Goal: Task Accomplishment & Management: Manage account settings

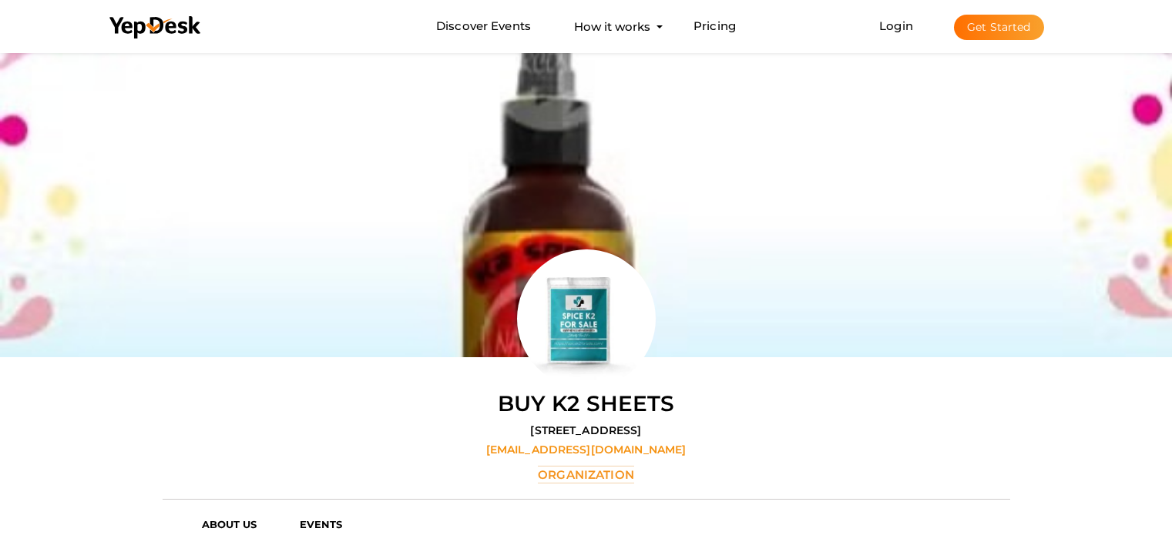
scroll to position [49, 0]
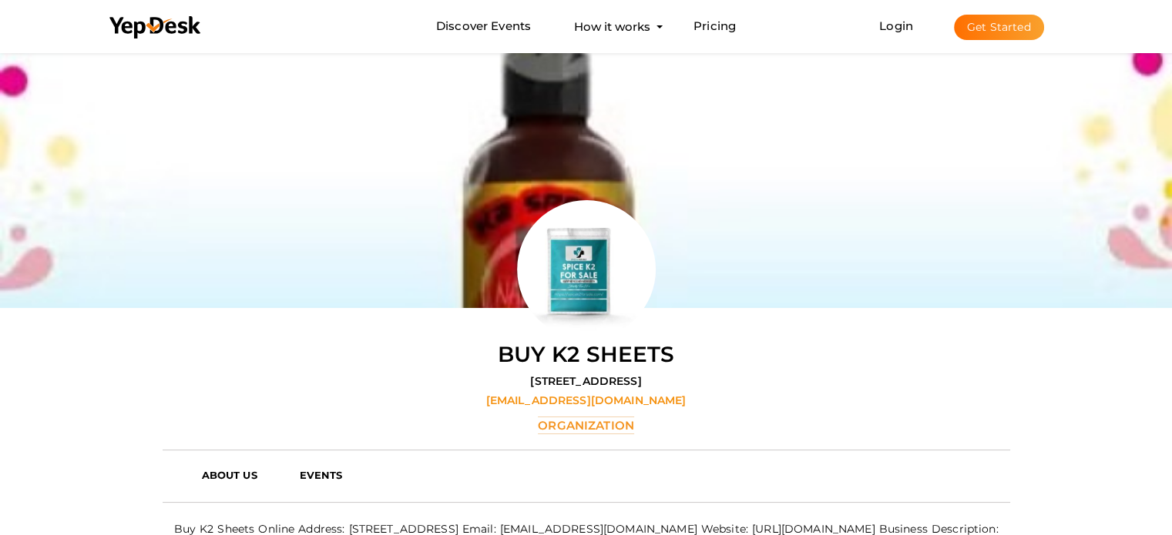
click at [1004, 29] on button "Get Started" at bounding box center [999, 27] width 90 height 25
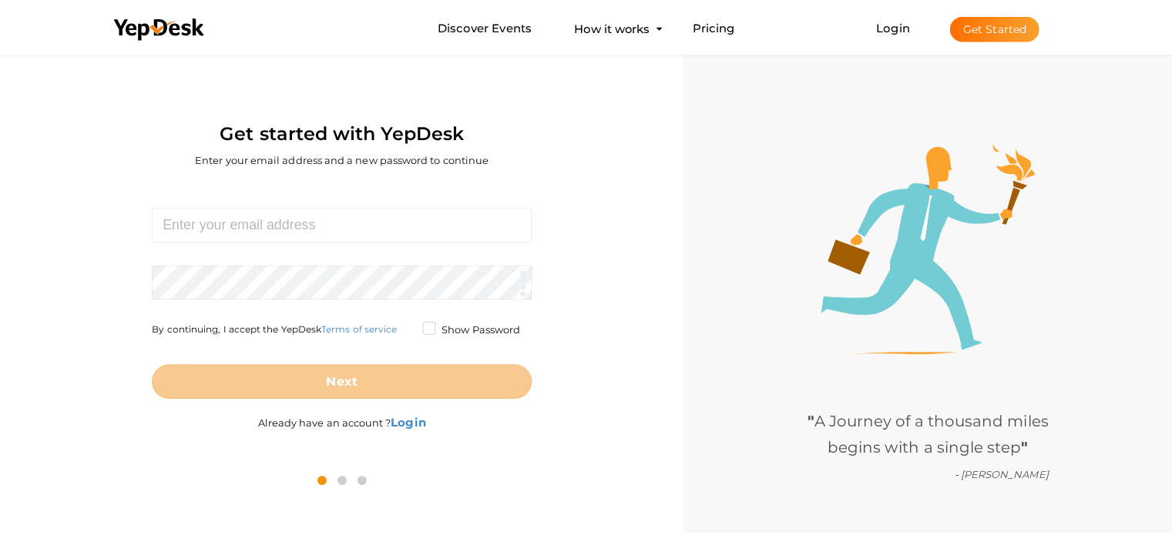
scroll to position [49, 0]
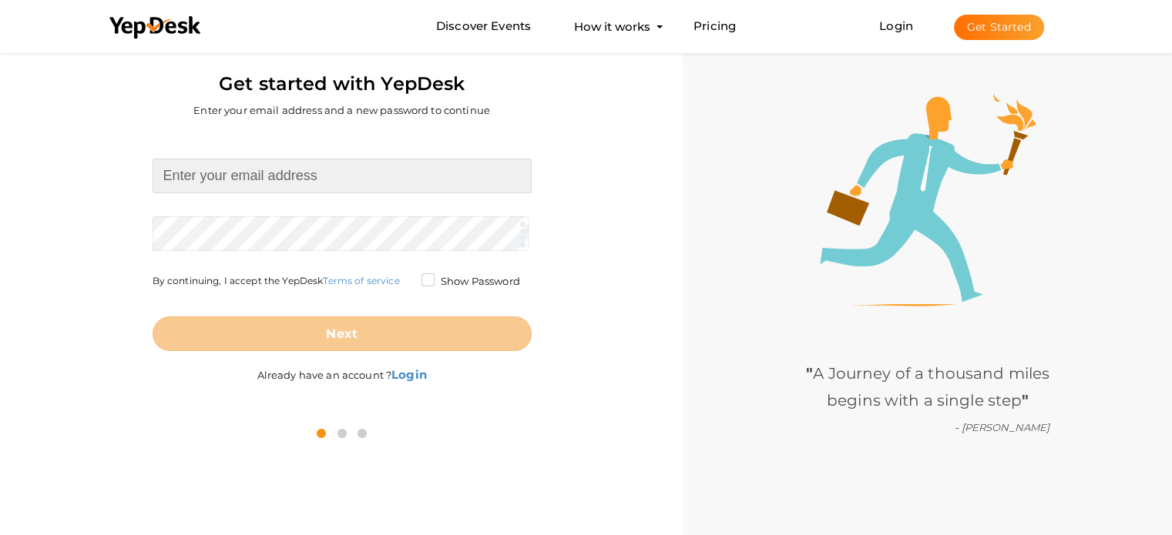
click at [263, 185] on input at bounding box center [342, 176] width 379 height 35
paste input "Olivia.sky768@hotmail.com"
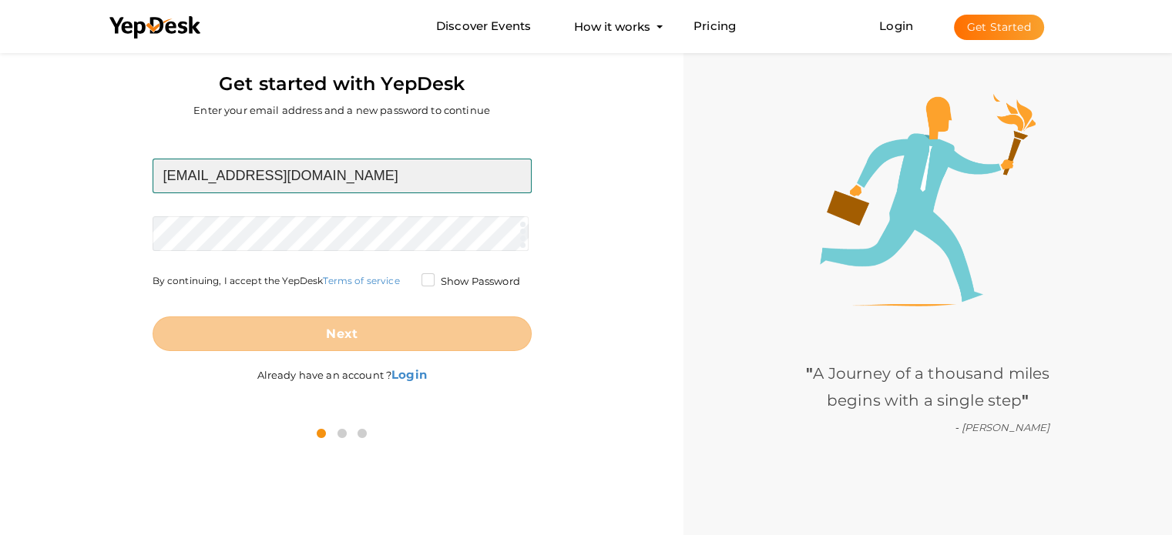
type input "Olivia.sky768@hotmail.com"
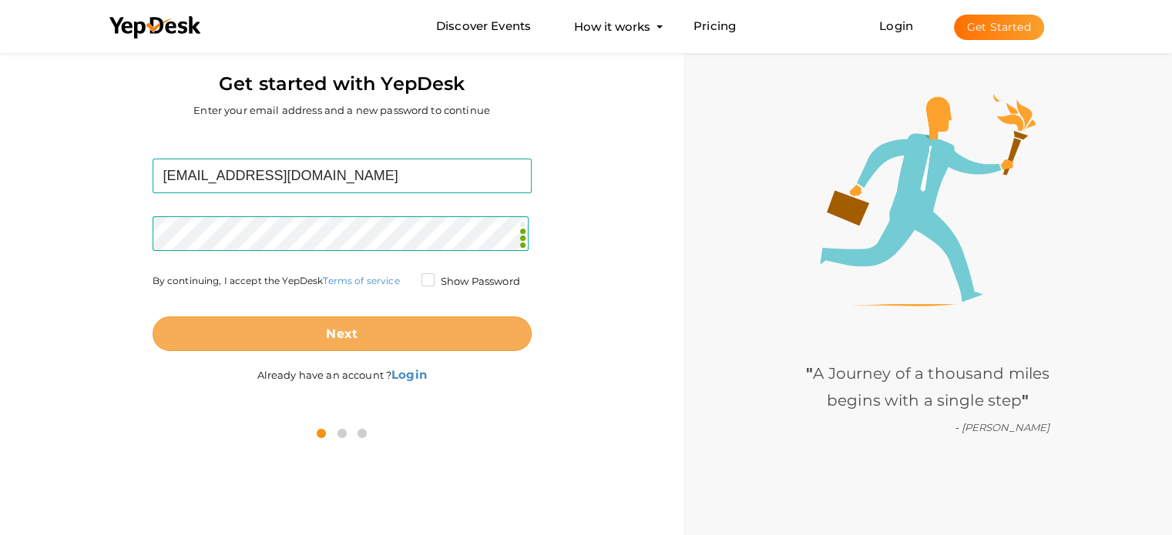
click at [385, 331] on button "Next" at bounding box center [342, 334] width 379 height 35
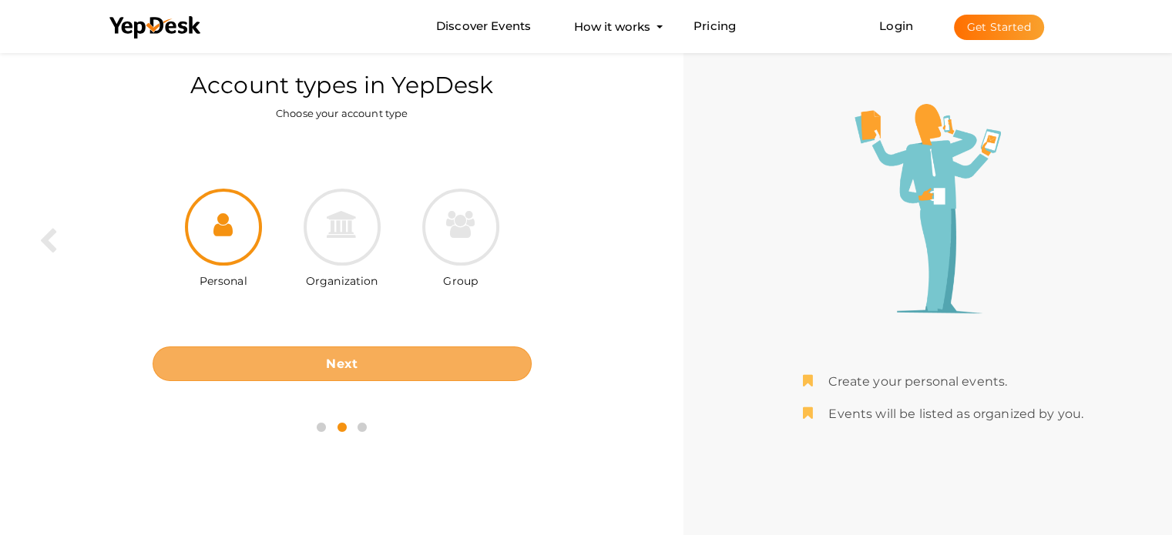
click at [374, 362] on button "Next" at bounding box center [342, 364] width 379 height 35
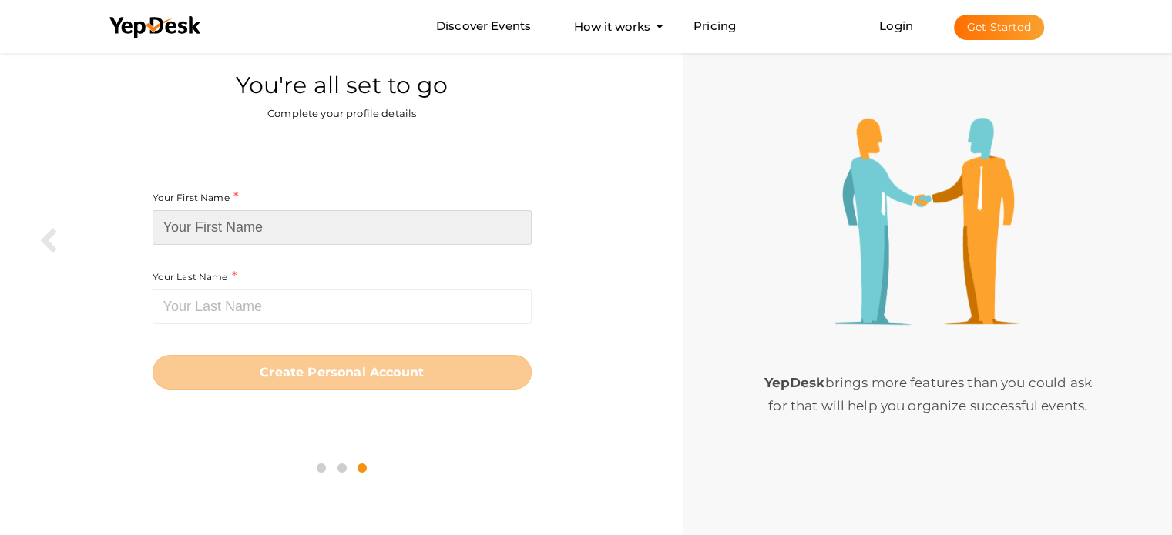
click at [240, 230] on input at bounding box center [342, 227] width 379 height 35
paste input "[PERSON_NAME]"
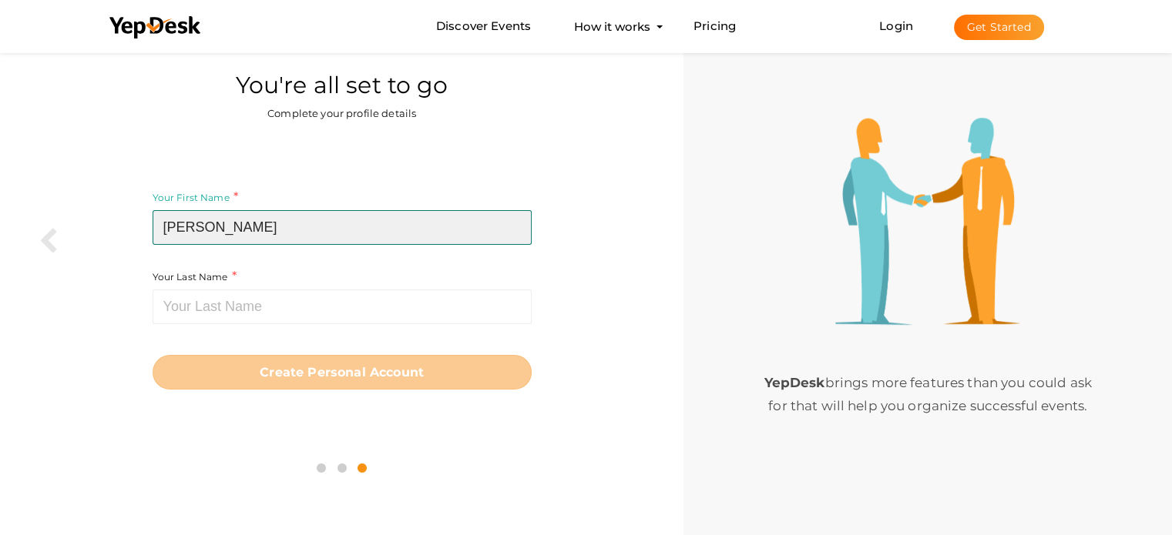
click at [228, 227] on input "[PERSON_NAME]" at bounding box center [342, 227] width 379 height 35
click at [216, 223] on input "[PERSON_NAME]" at bounding box center [342, 227] width 379 height 35
type input "Olivia"
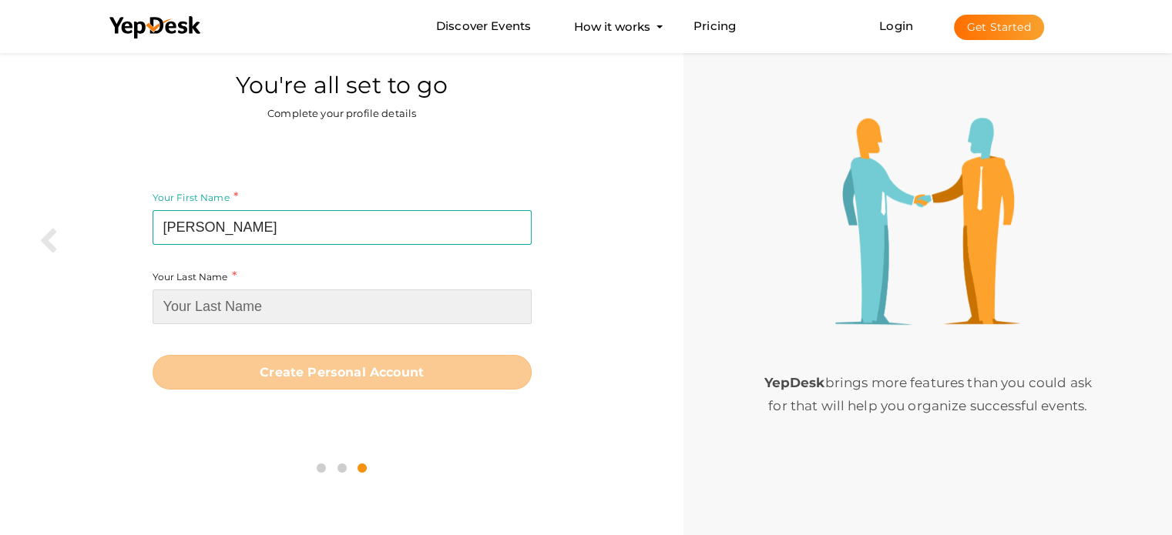
paste input "Sky"
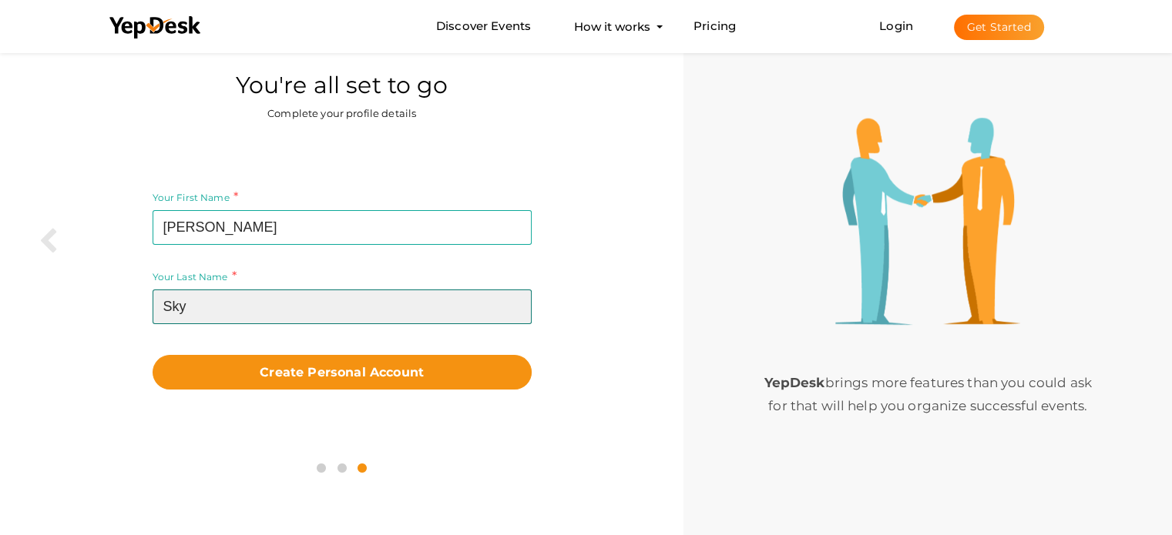
type input "Sky"
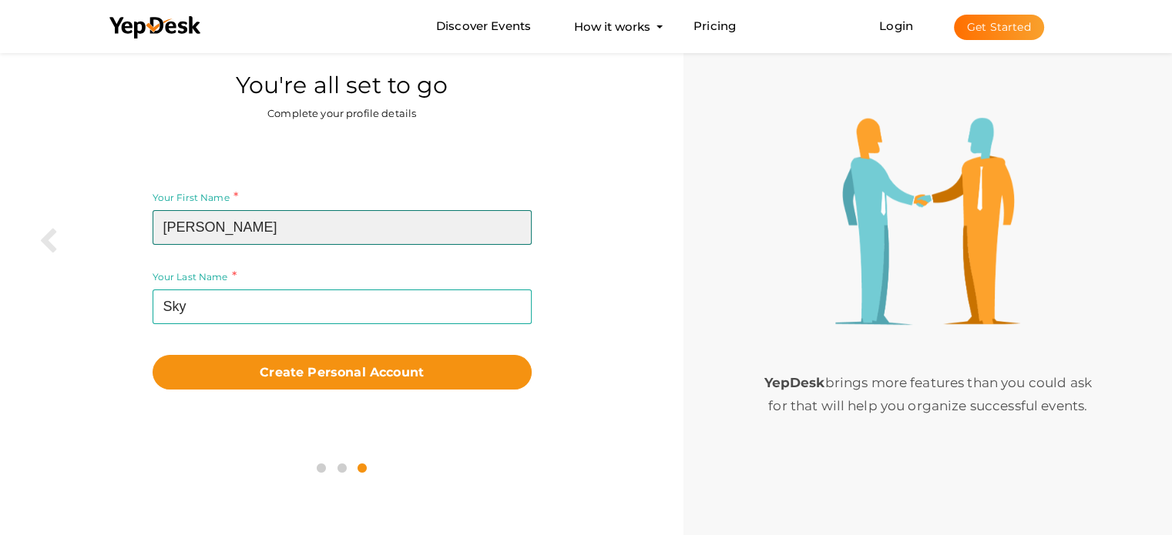
click at [246, 226] on input "Olivia" at bounding box center [342, 227] width 379 height 35
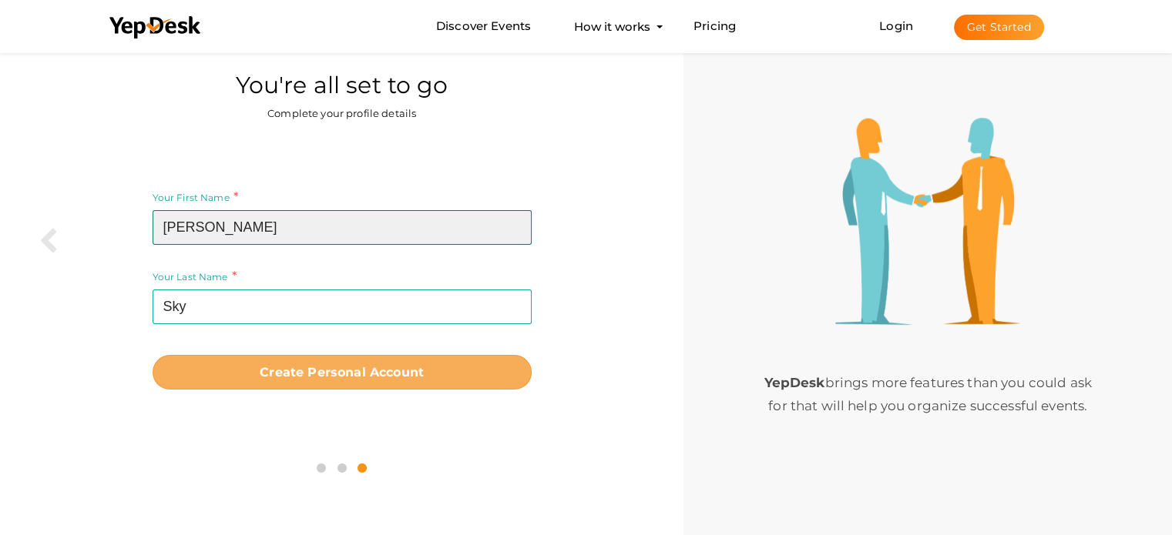
type input "Olivia"
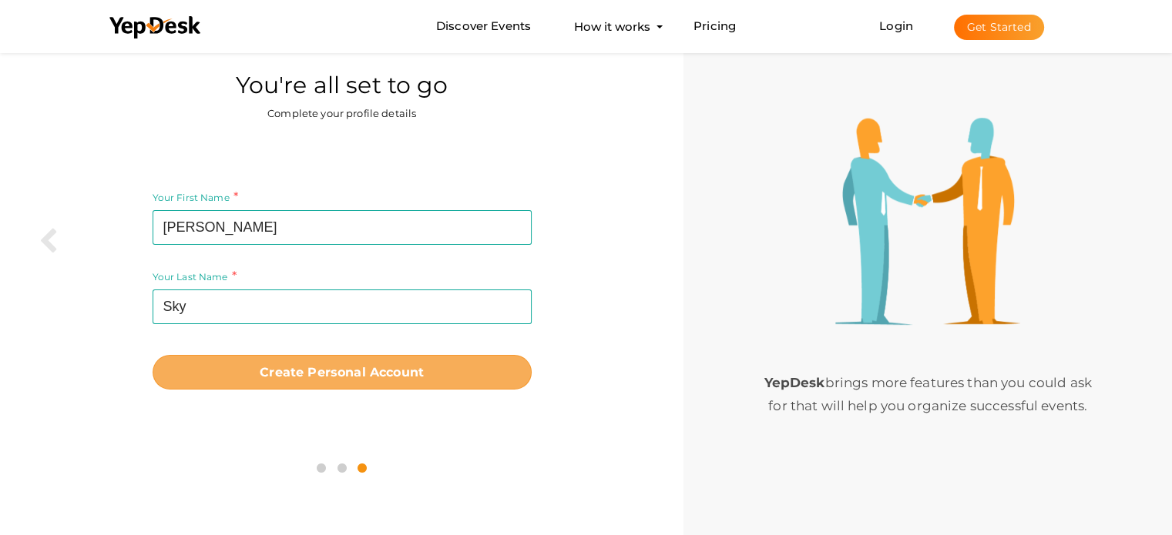
click at [352, 365] on b "Create Personal Account" at bounding box center [342, 372] width 164 height 15
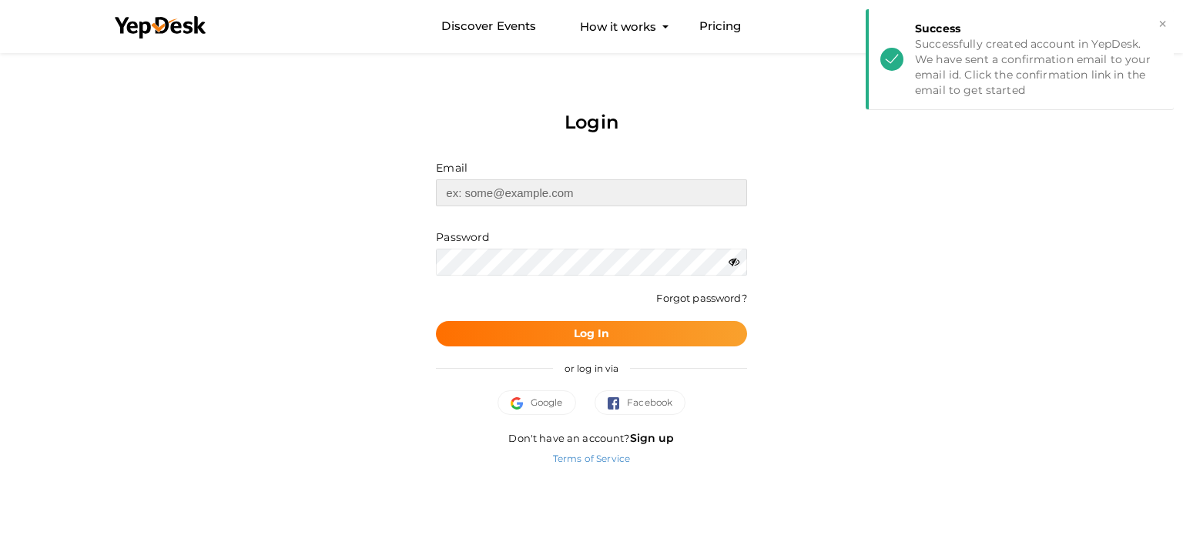
type input "Olivia.sky768@hotmail.com"
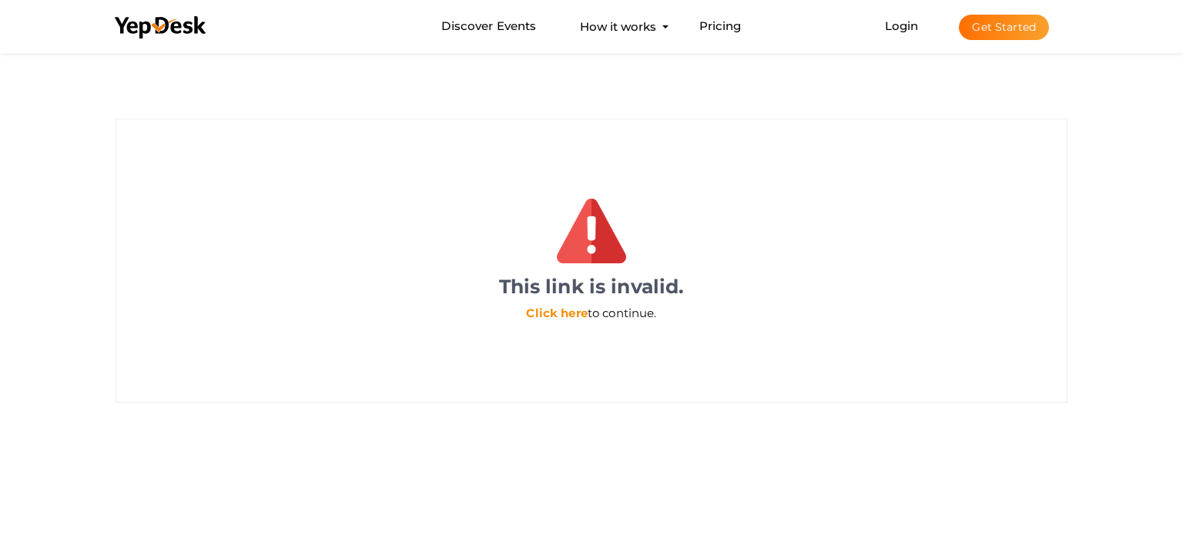
click at [553, 313] on link "Click here" at bounding box center [556, 313] width 61 height 15
click at [903, 26] on link "Login" at bounding box center [902, 25] width 34 height 15
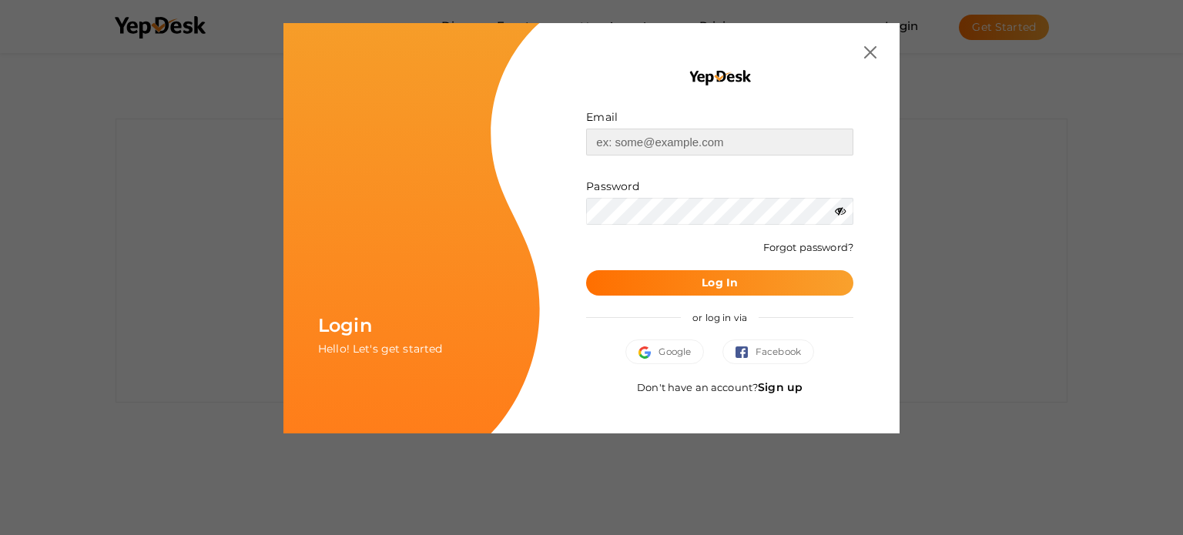
type input "Olivia.sky768@hotmail.com"
click at [707, 293] on button "Log In" at bounding box center [719, 282] width 267 height 25
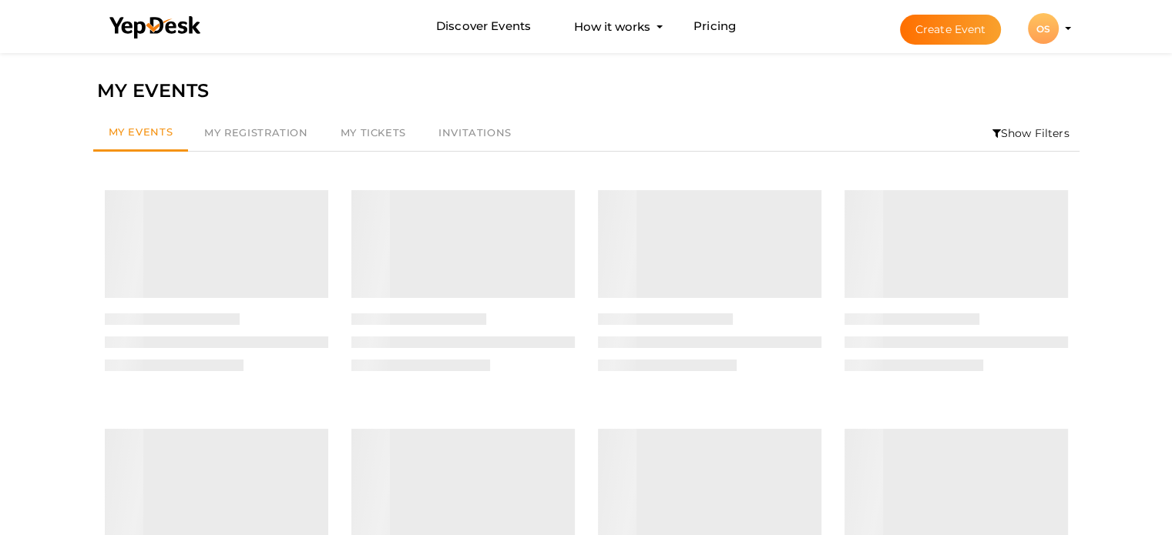
click at [1058, 27] on profile-pic "OS" at bounding box center [1043, 29] width 31 height 12
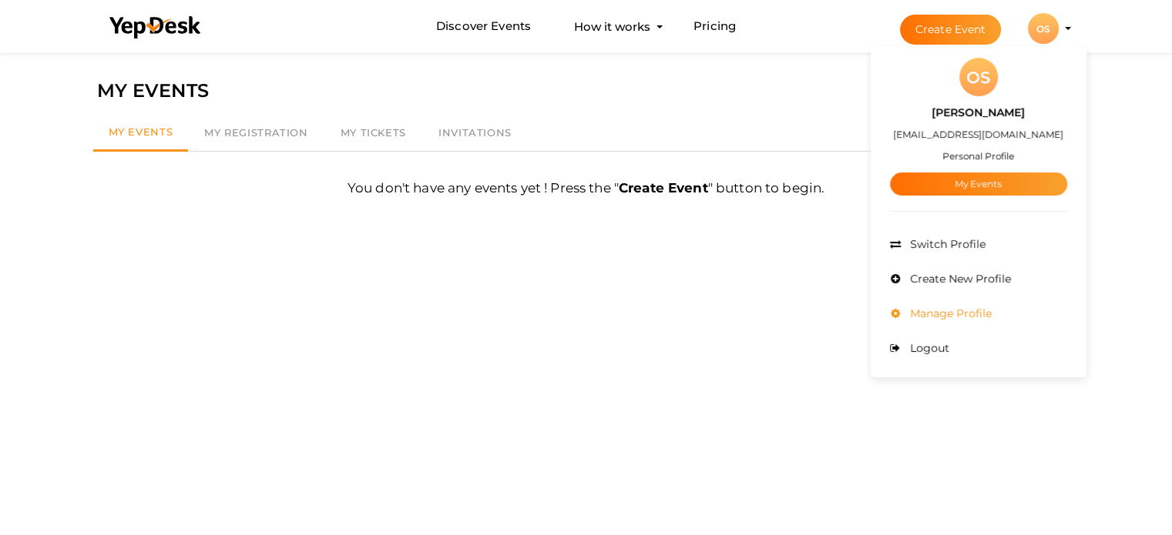
click at [947, 315] on span "Manage Profile" at bounding box center [949, 314] width 86 height 14
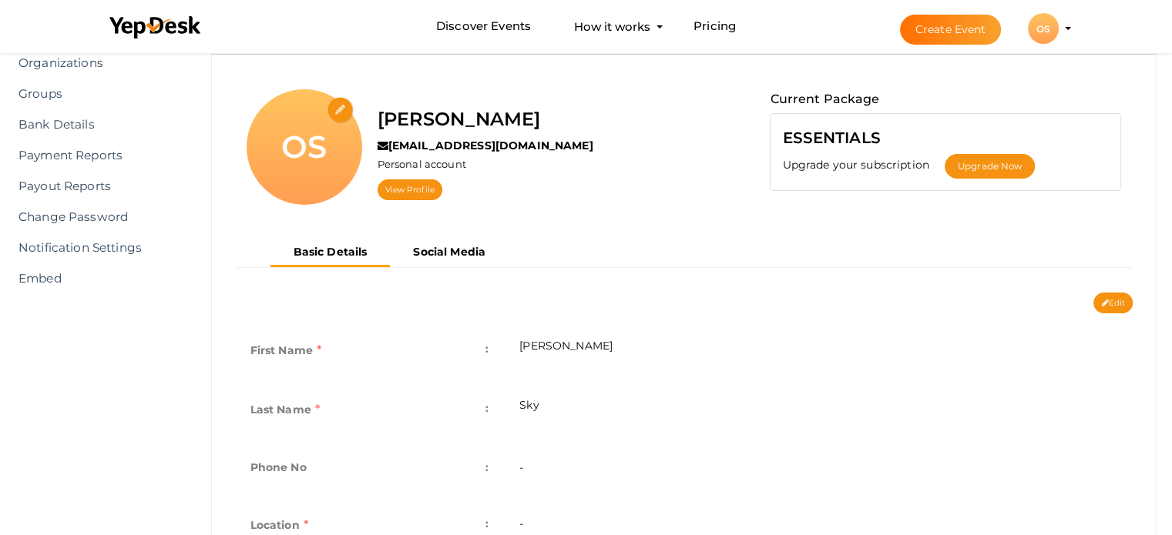
scroll to position [102, 0]
click at [1117, 298] on button "Edit" at bounding box center [1112, 303] width 39 height 21
type input "Olivia"
type input "Sky"
type input "Olivia-Sky1"
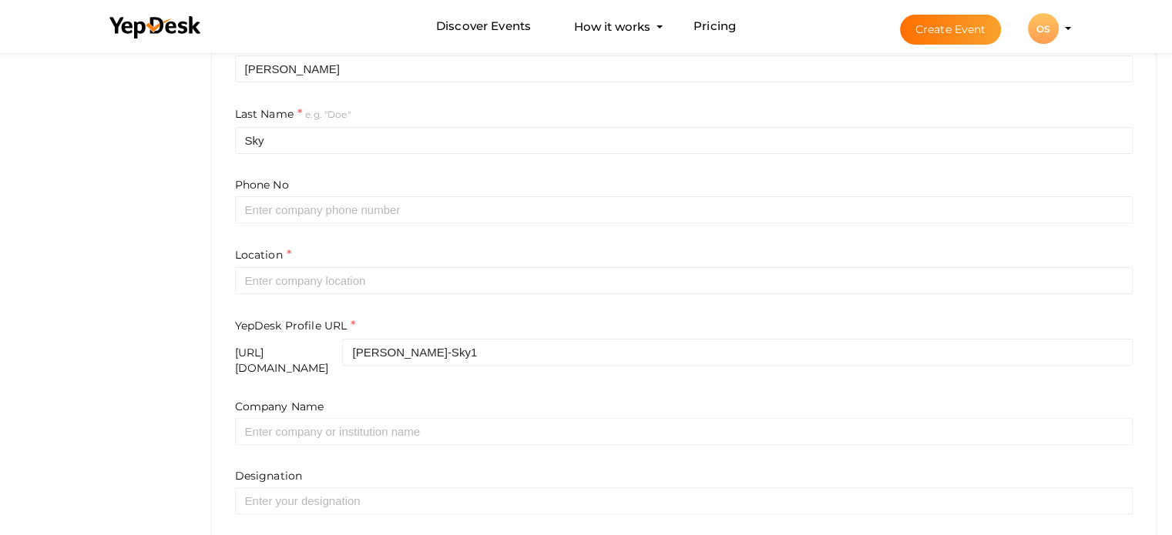
scroll to position [410, 0]
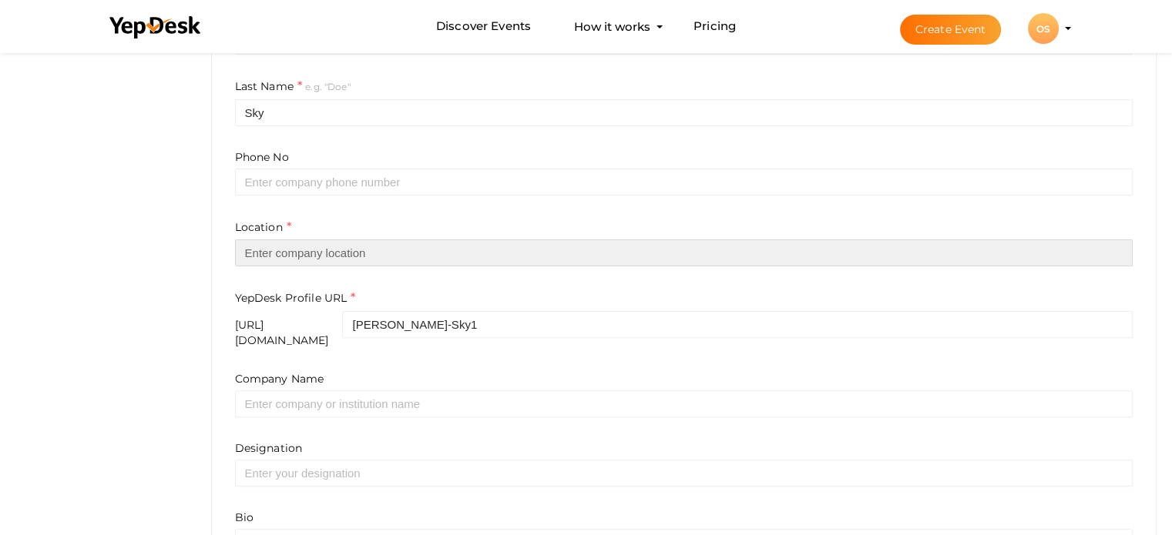
click at [327, 251] on input "text" at bounding box center [684, 253] width 898 height 27
paste input "1 Middleton Pl, London, W1W 7SZ"
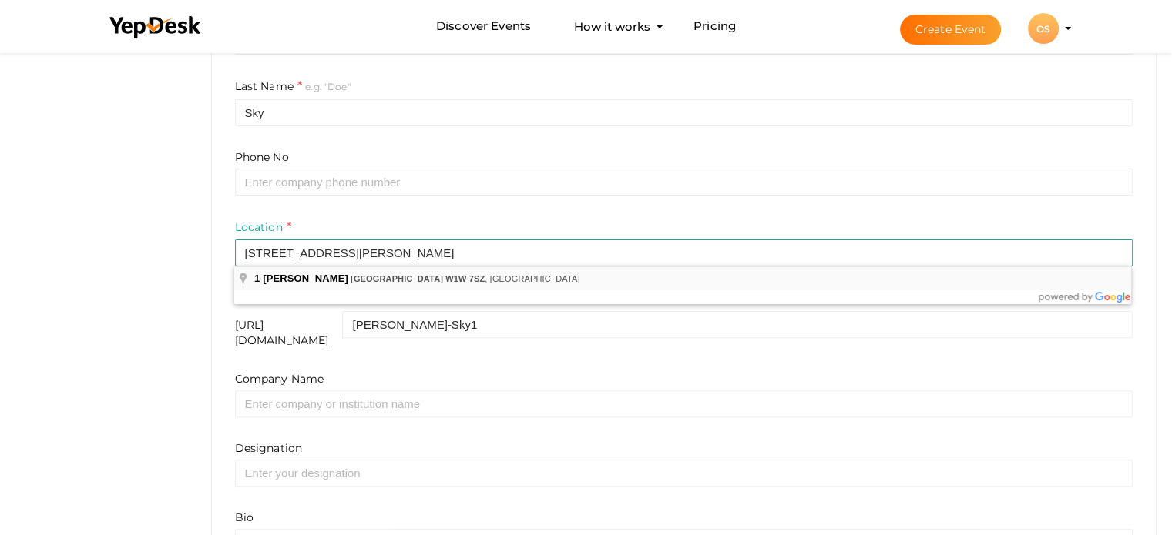
type input "[STREET_ADDRESS][PERSON_NAME]"
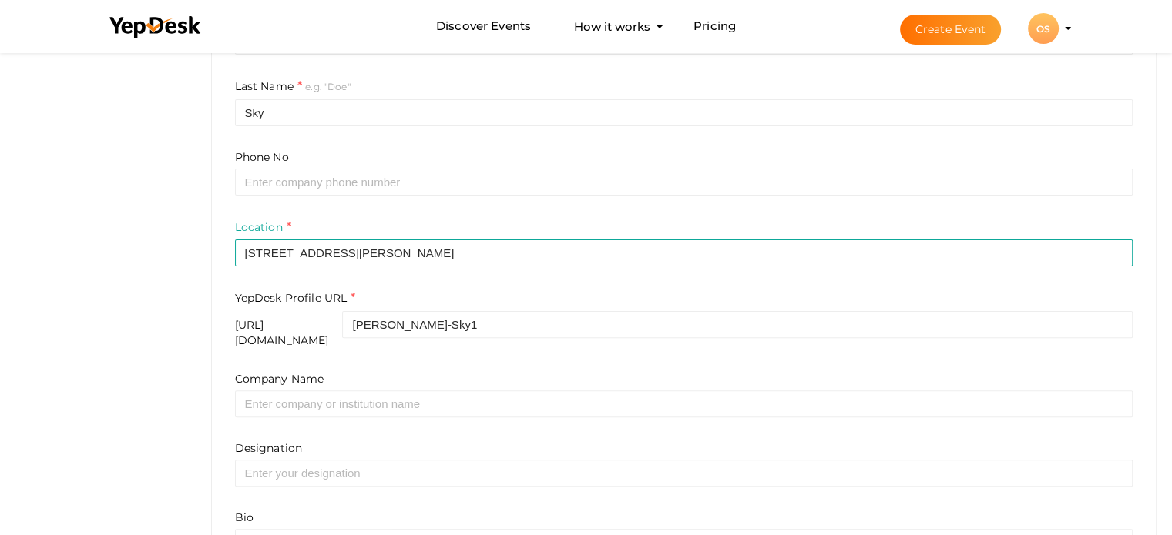
click at [441, 277] on form "First Name e.g. "John" Olivia Last Name e.g. "Doe" Sky Phone No Location 1 Midd…" at bounding box center [684, 290] width 898 height 569
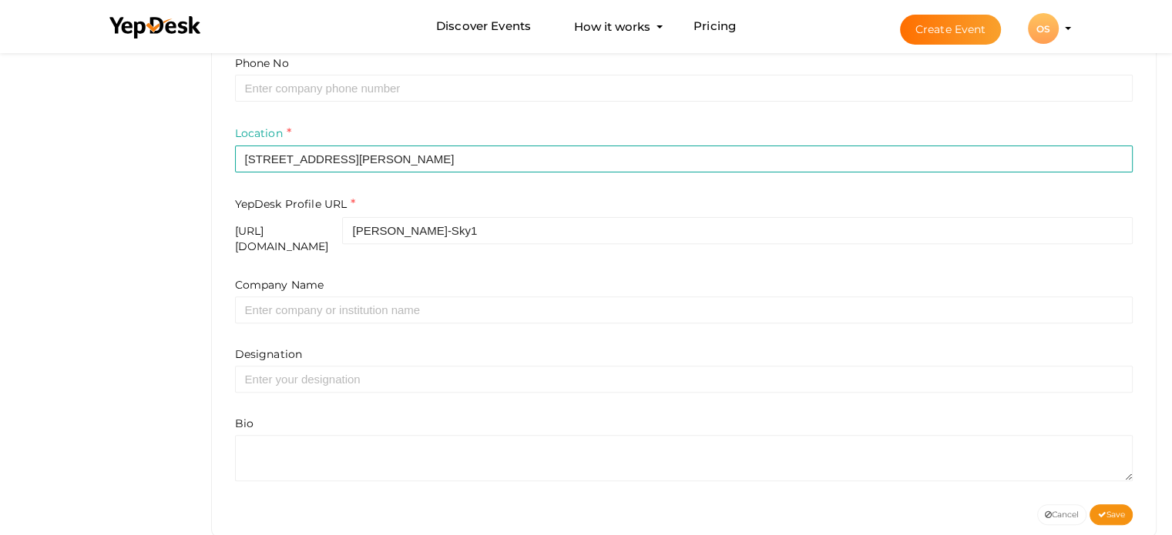
scroll to position [525, 0]
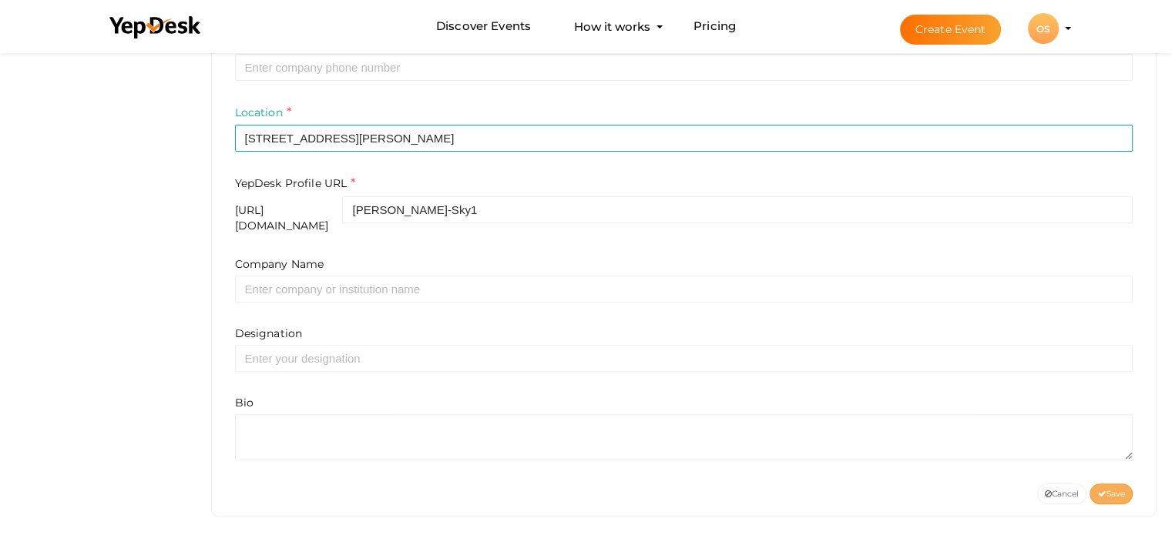
click at [1122, 489] on span "Save" at bounding box center [1111, 494] width 28 height 10
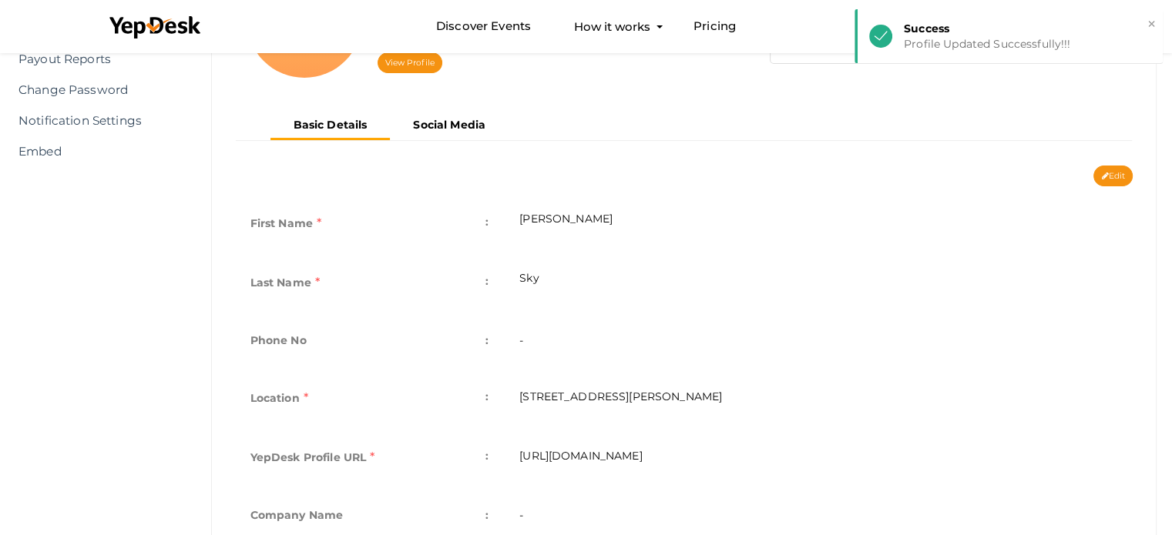
scroll to position [25, 0]
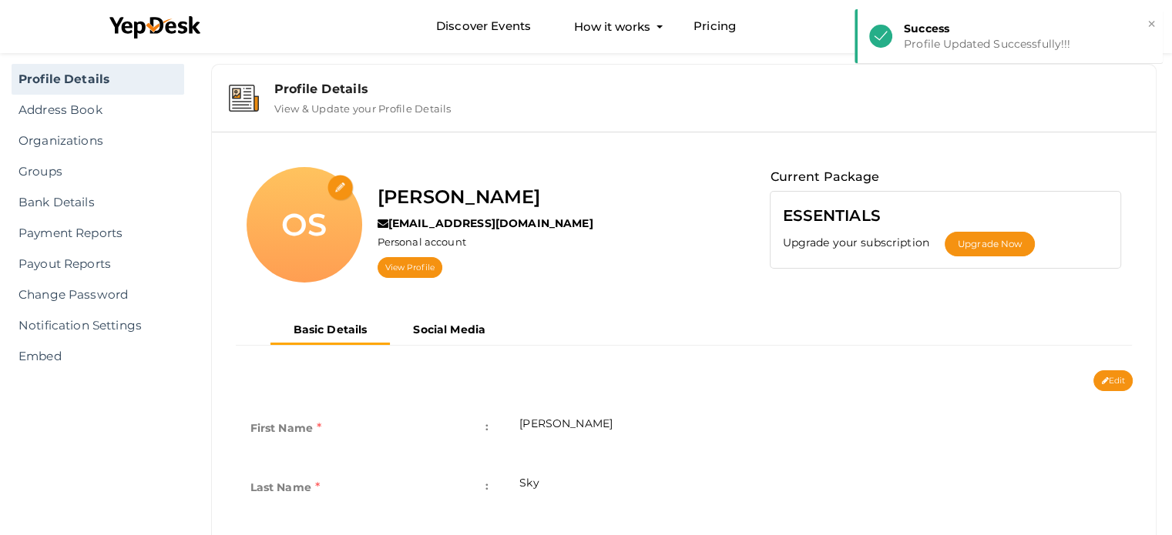
click at [558, 283] on div "Olivia Sky olivia.sky768@hotmail.com Personal account View Profile" at bounding box center [485, 230] width 246 height 126
click at [632, 256] on div "OS Olivia Sky olivia.sky768@hotmail.com Personal account View Profile" at bounding box center [497, 230] width 524 height 126
click at [1070, 33] on li "Create Event OS OS Olivia Sky olivia.sky768@hotmail.com Personal Profile My Eve…" at bounding box center [972, 28] width 206 height 55
click at [1063, 30] on li "Create Event OS OS Olivia Sky olivia.sky768@hotmail.com Personal Profile My Eve…" at bounding box center [972, 28] width 206 height 55
click at [1058, 26] on profile-pic "OS" at bounding box center [1043, 29] width 31 height 12
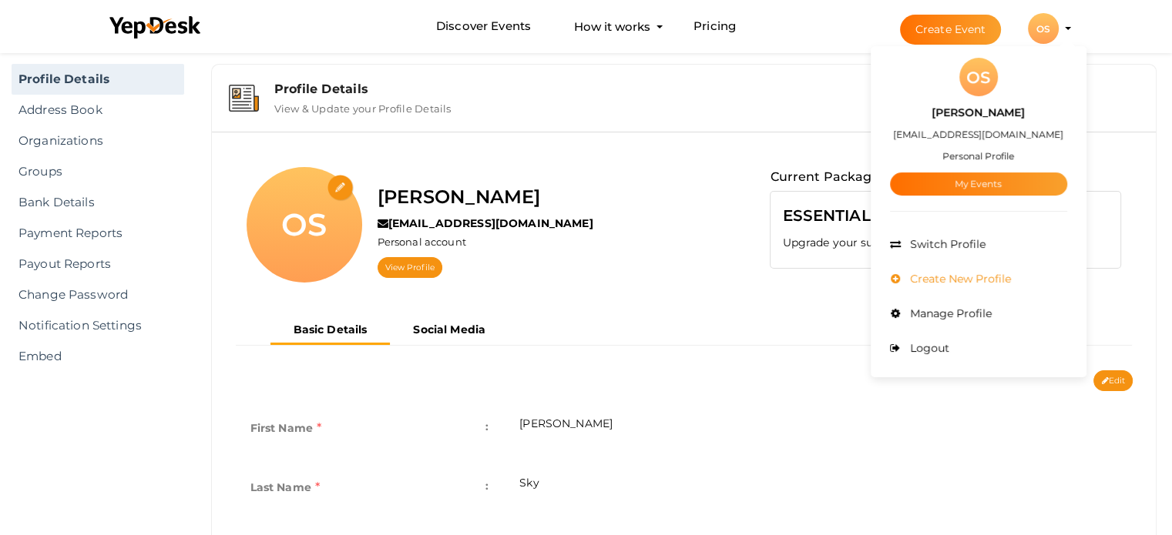
click at [942, 273] on span "Create New Profile" at bounding box center [958, 279] width 105 height 14
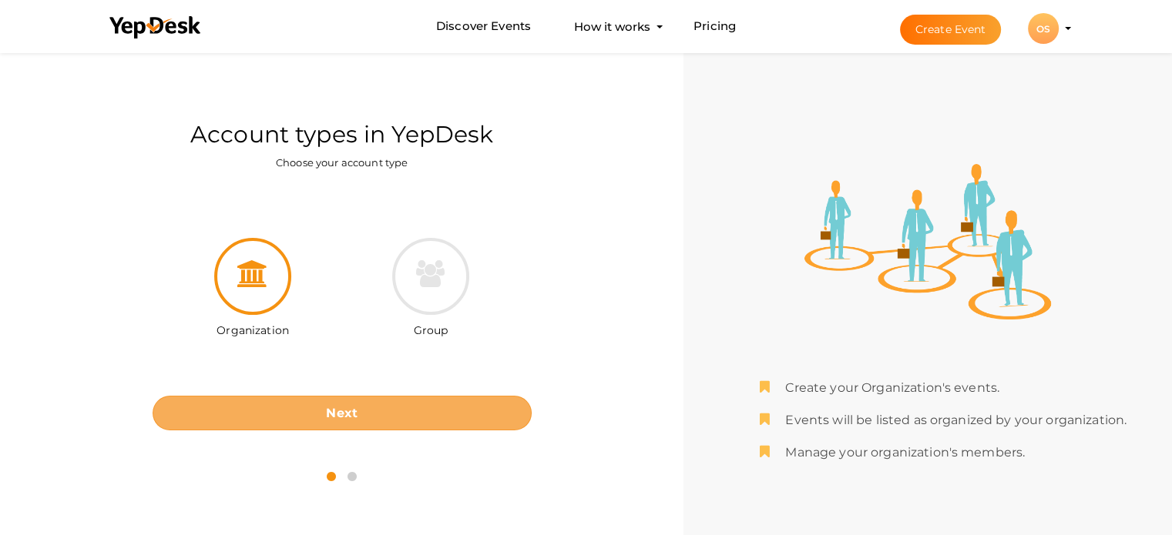
click at [327, 409] on b "Next" at bounding box center [342, 413] width 32 height 15
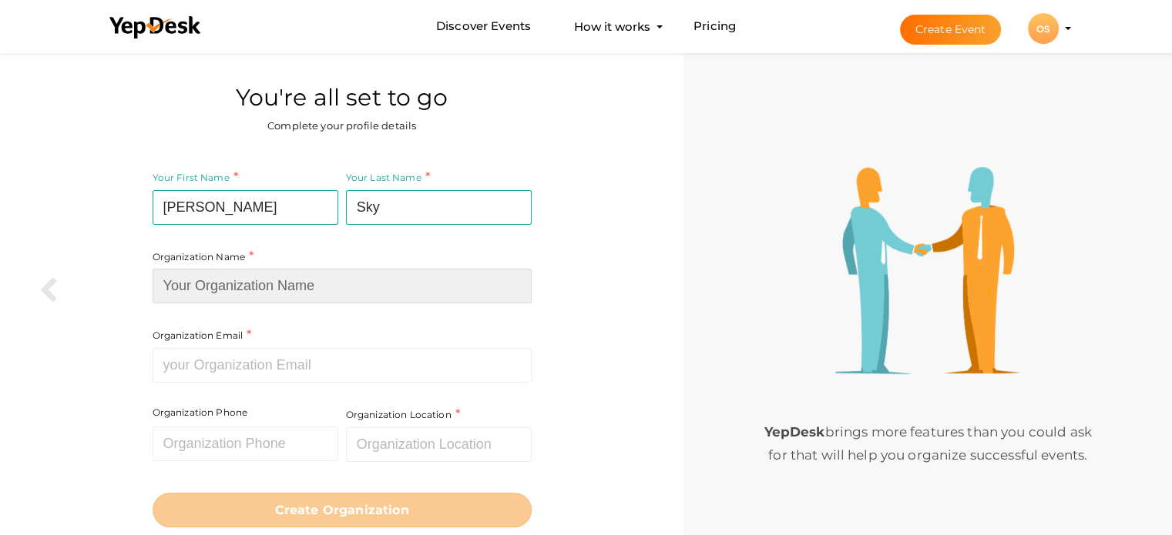
click at [295, 293] on input at bounding box center [342, 286] width 379 height 35
paste input "Marble Restoration Polishing [GEOGRAPHIC_DATA]"
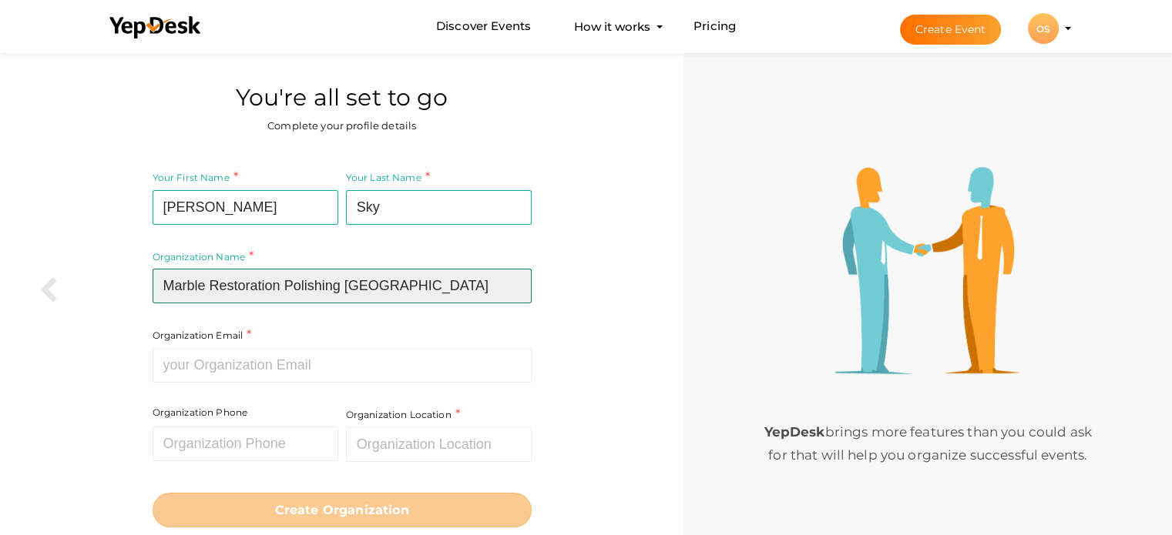
type input "Marble Restoration Polishing [GEOGRAPHIC_DATA]"
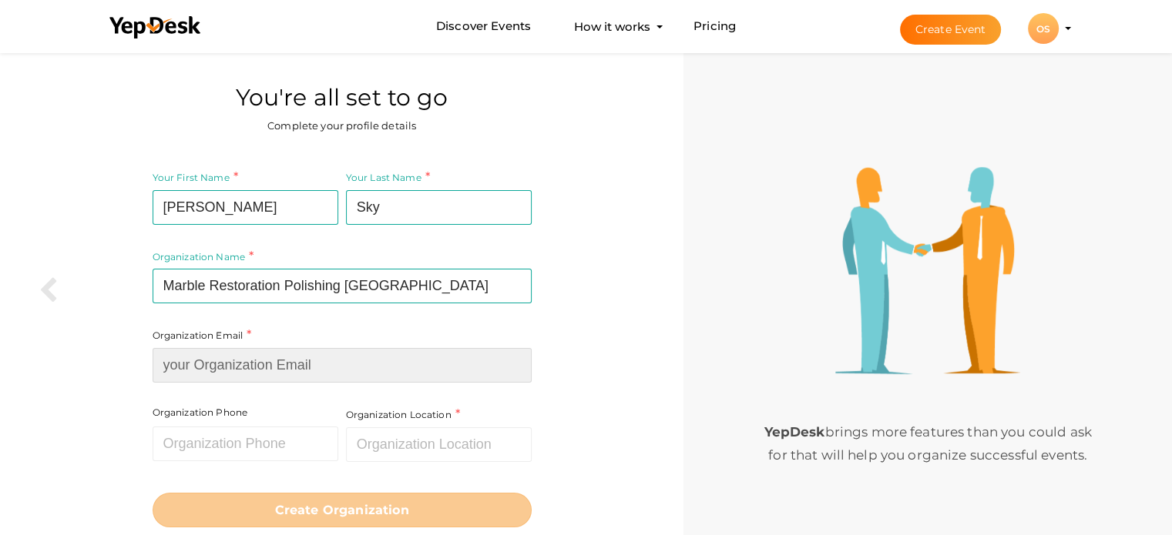
paste input "[EMAIL_ADDRESS][DOMAIN_NAME]"
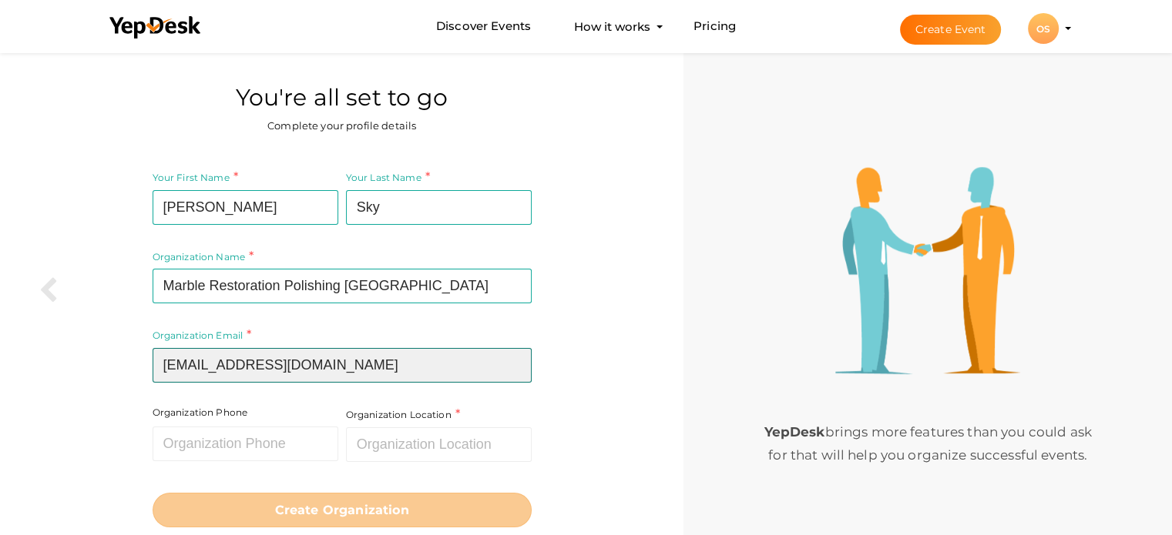
type input "[EMAIL_ADDRESS][DOMAIN_NAME]"
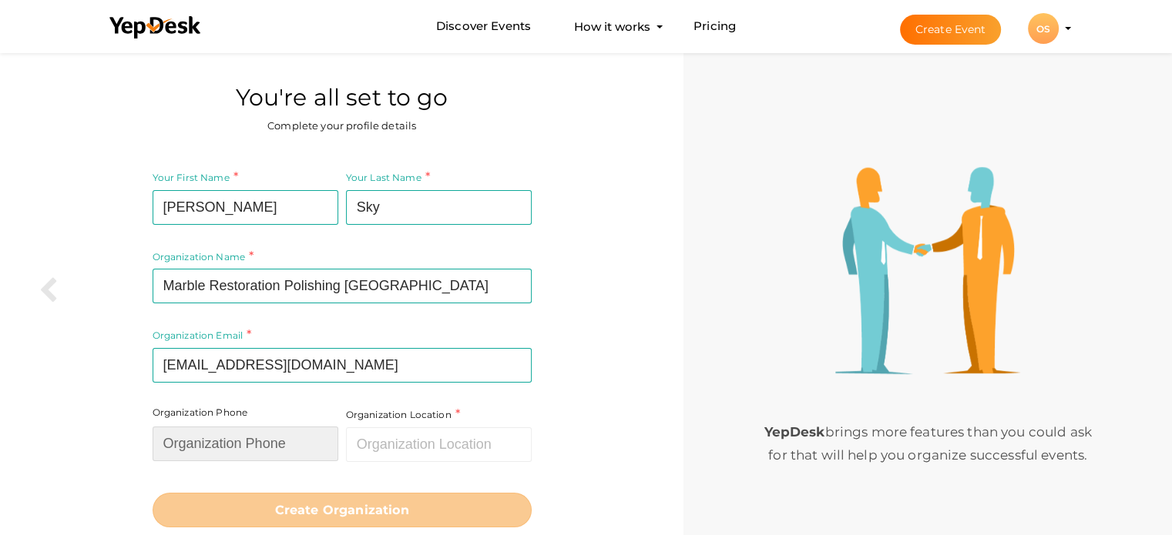
paste input "07426463197"
type input "07426463197"
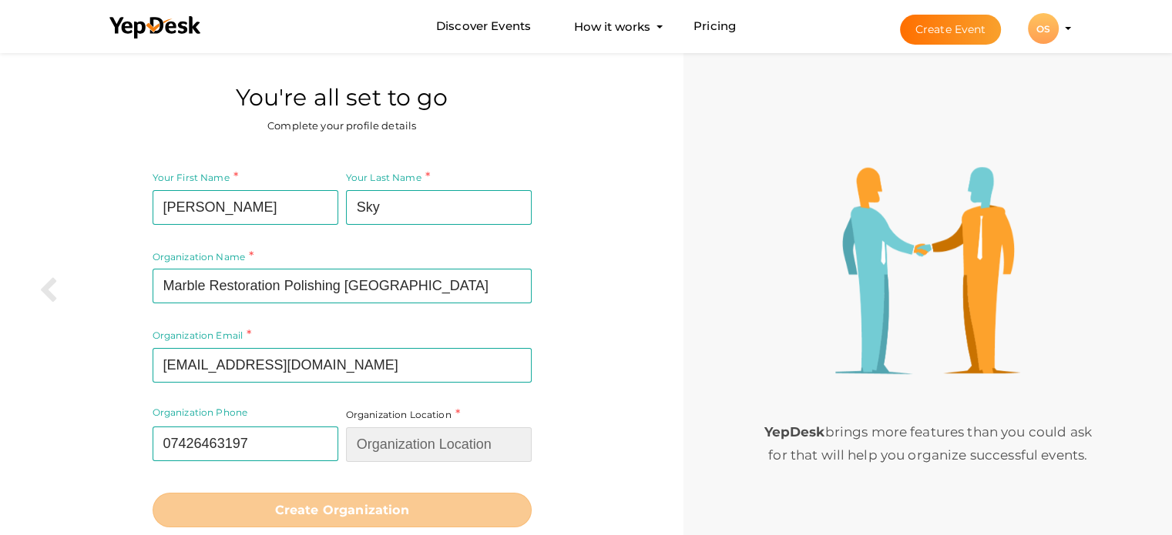
paste input "1 Middleton Pl, London, W1W 7SZ"
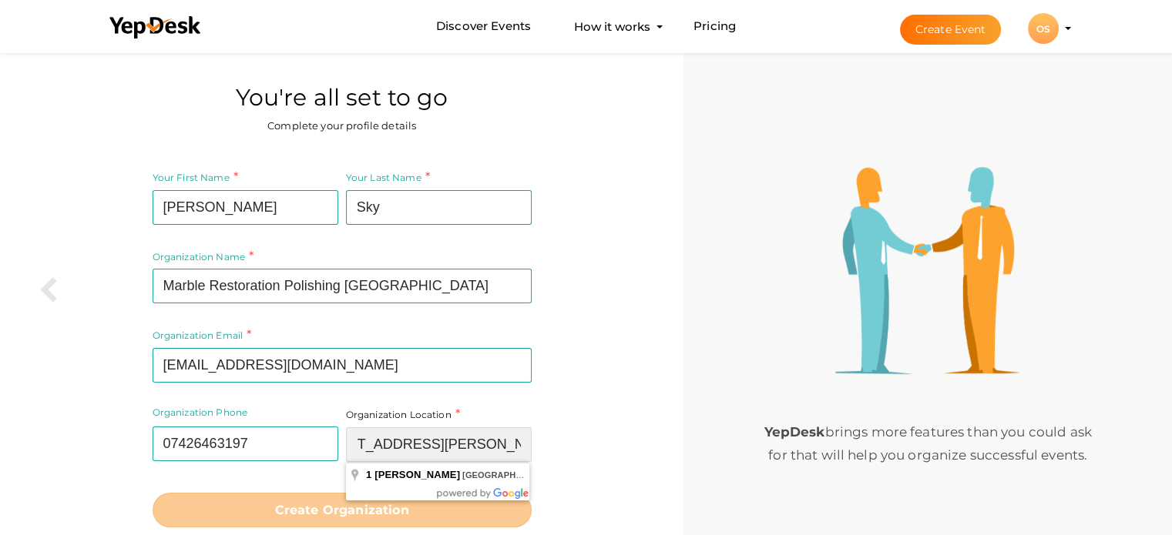
scroll to position [53, 0]
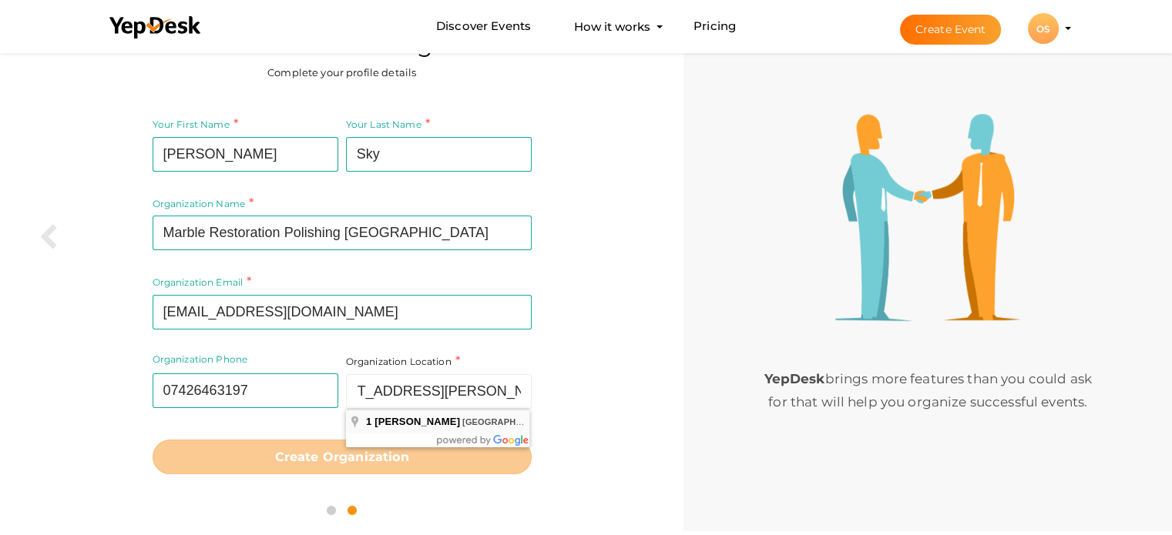
type input "[STREET_ADDRESS][PERSON_NAME]"
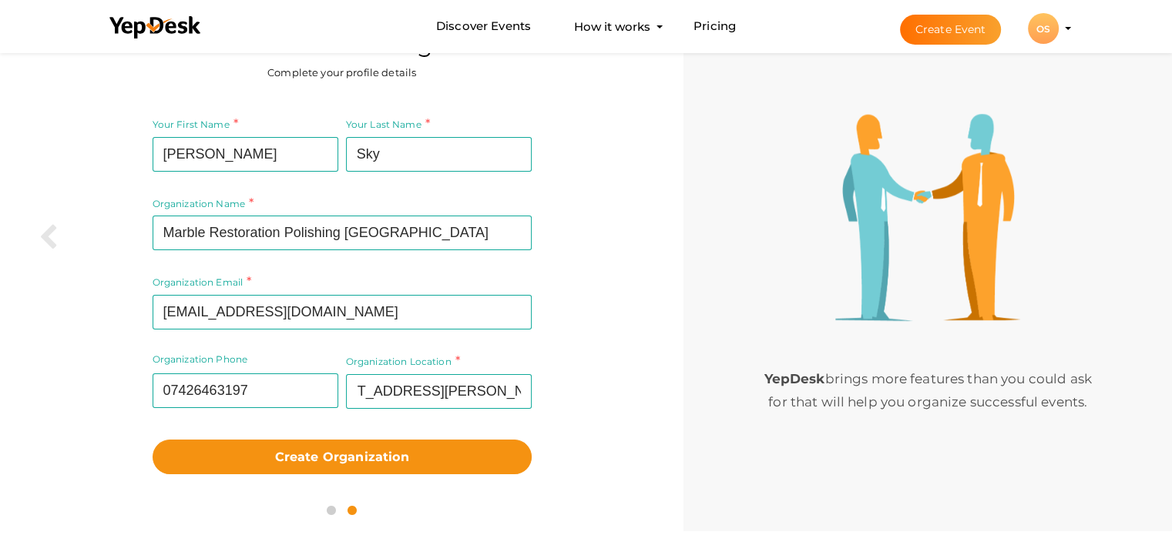
scroll to position [0, 0]
click at [434, 415] on div "Organization Location 1 Middleton Pl, London W1W 7SZ, UK Required." at bounding box center [436, 392] width 189 height 79
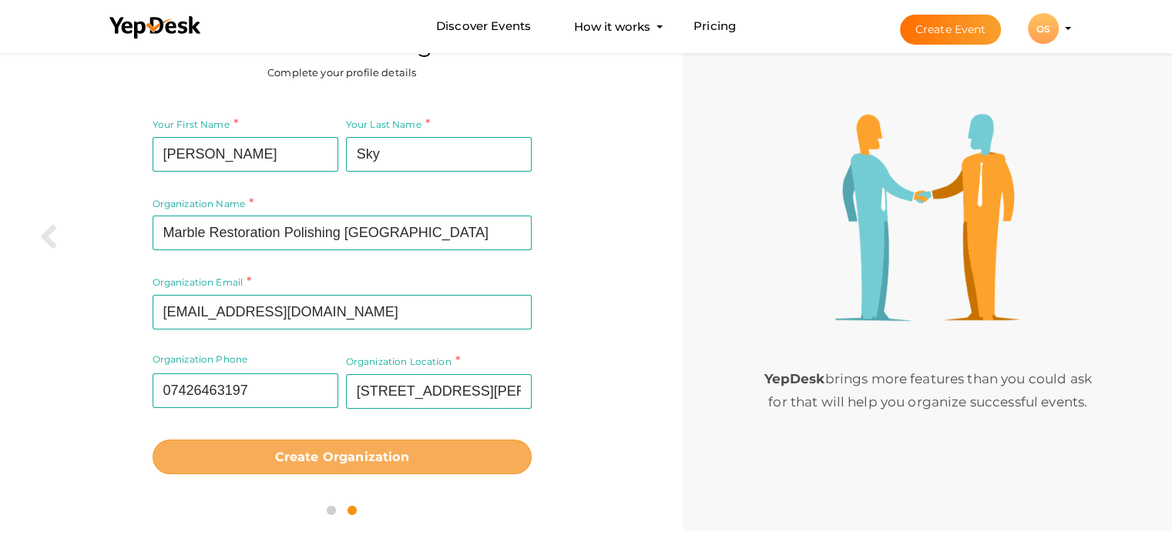
click at [361, 451] on b "Create Organization" at bounding box center [342, 457] width 134 height 15
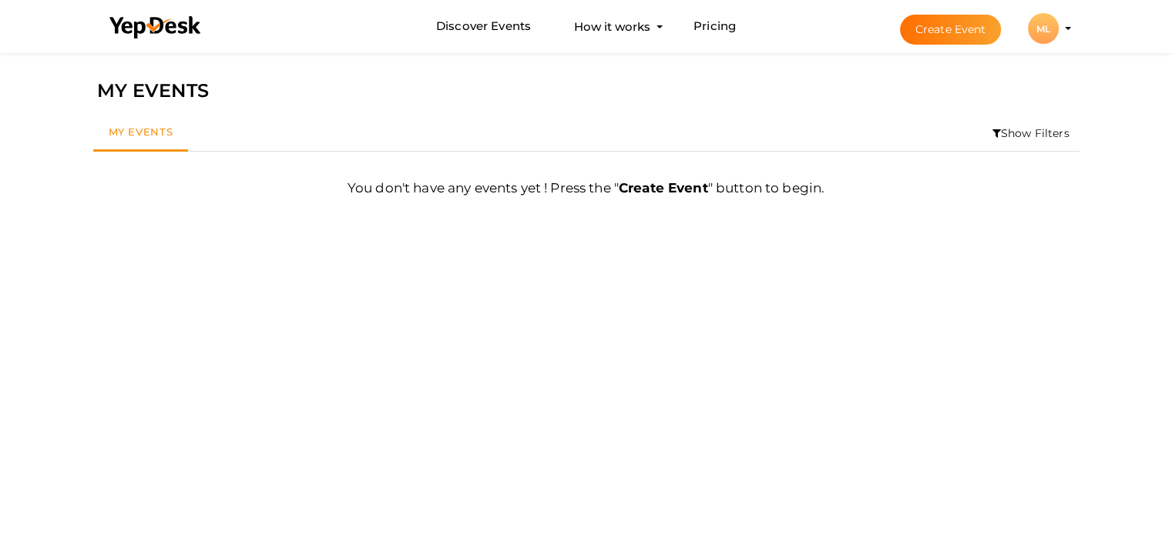
click at [1058, 28] on profile-pic "ML" at bounding box center [1043, 29] width 31 height 12
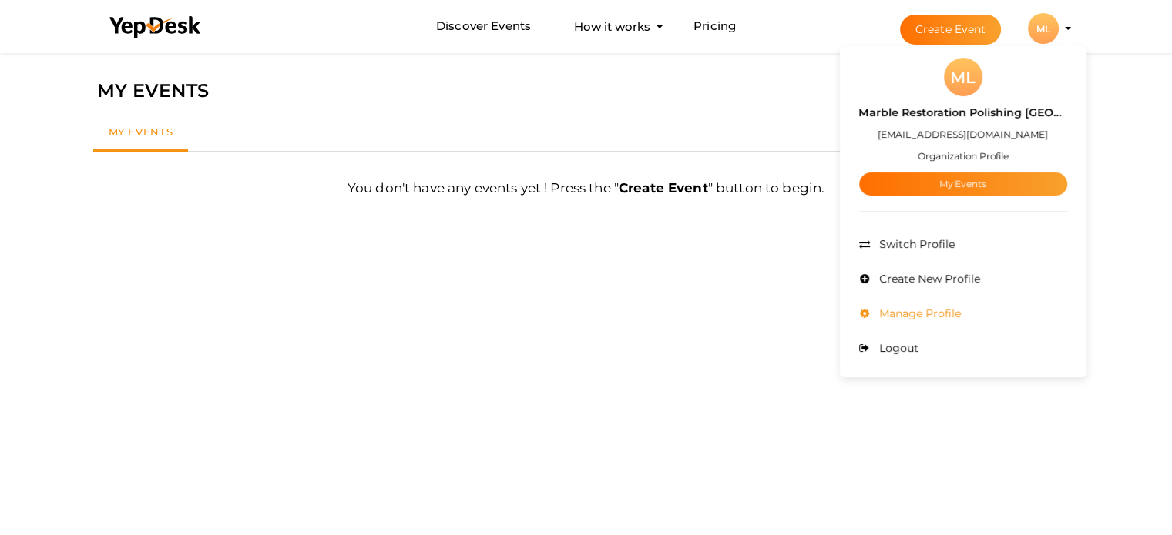
click at [927, 302] on li "Manage Profile" at bounding box center [963, 314] width 208 height 35
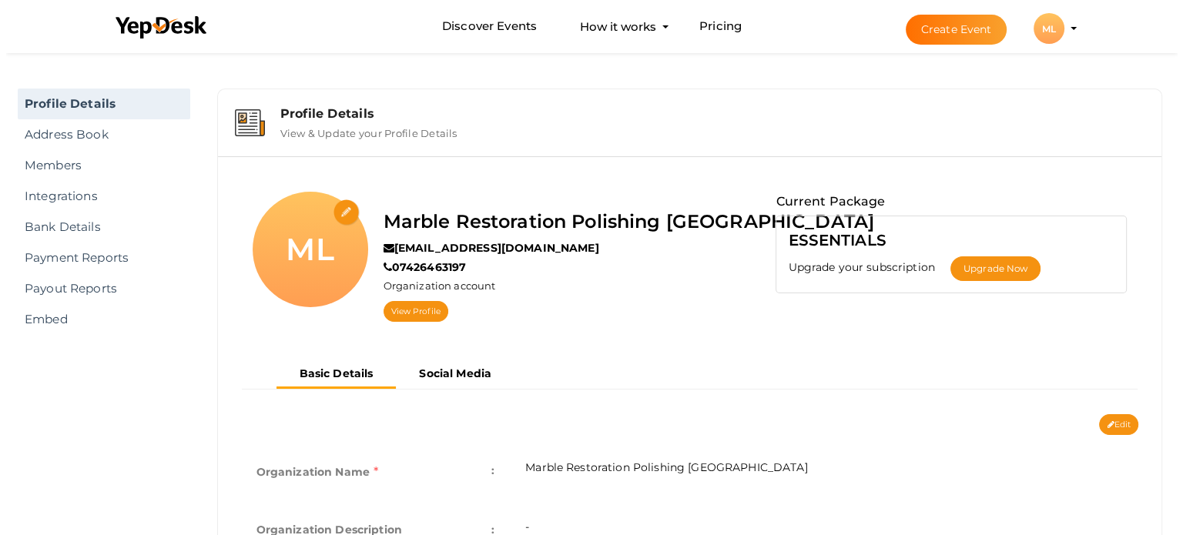
scroll to position [77, 0]
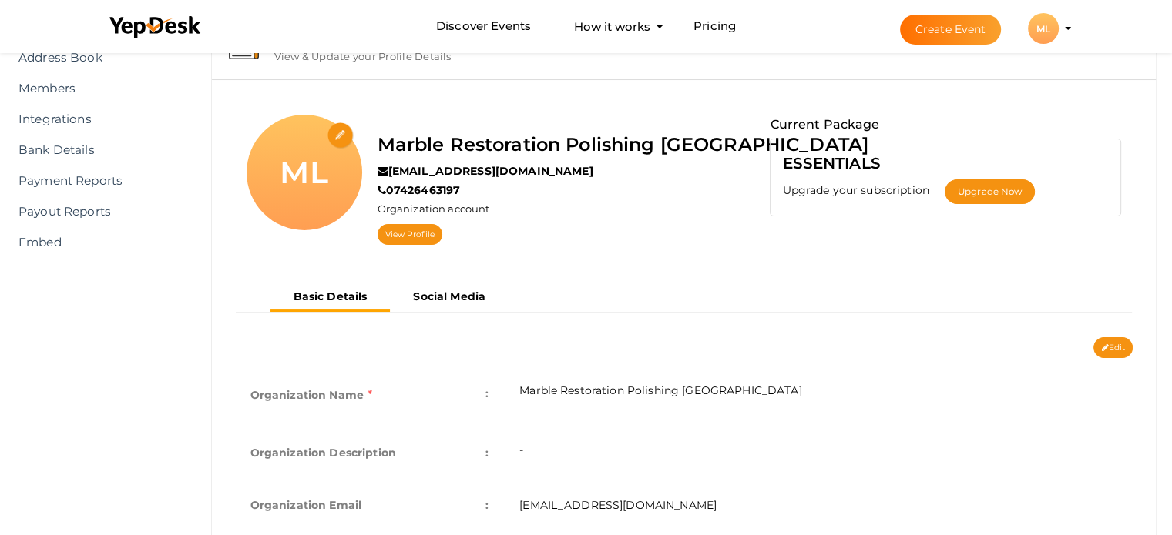
click at [339, 143] on input "file" at bounding box center [340, 135] width 27 height 27
type input "C:\fakepath\marblerestoration8.jpg"
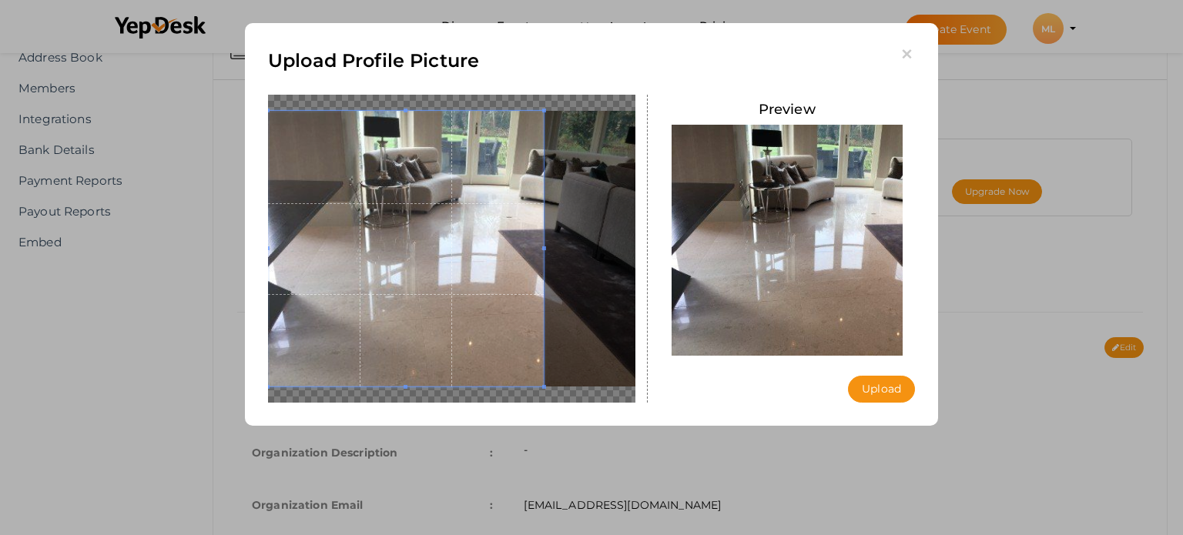
drag, startPoint x: 527, startPoint y: 275, endPoint x: 441, endPoint y: 278, distance: 86.3
click at [441, 278] on span at bounding box center [406, 249] width 276 height 276
click at [868, 380] on button "Upload" at bounding box center [881, 389] width 67 height 27
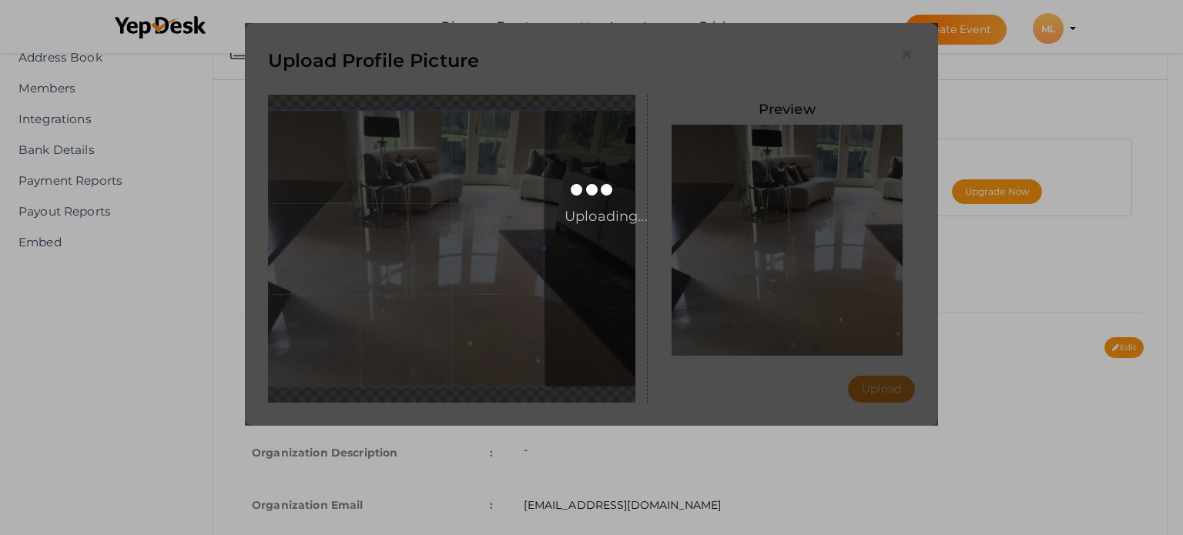
scroll to position [0, 0]
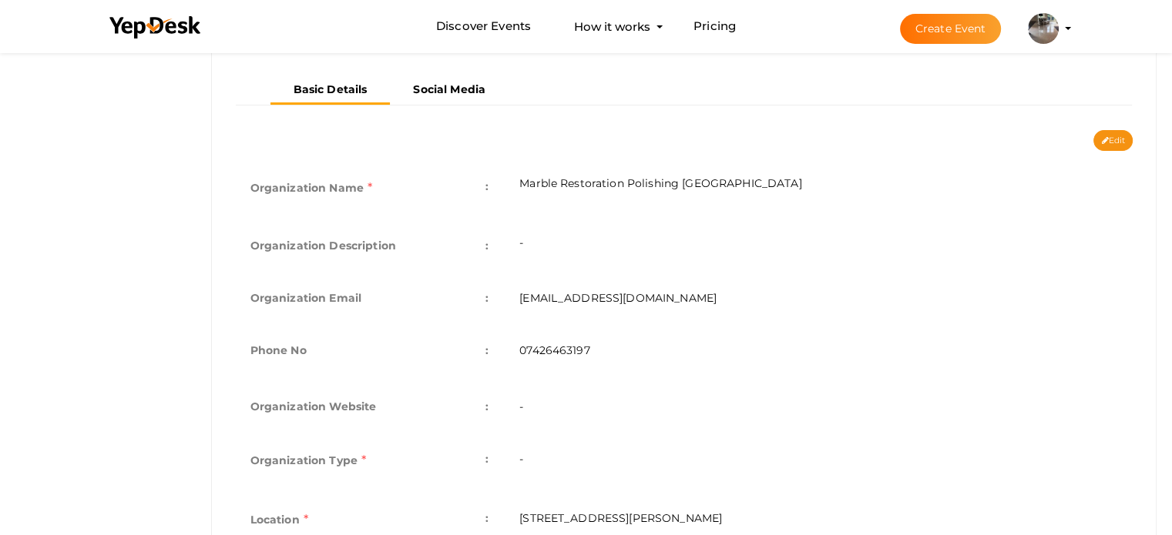
scroll to position [308, 0]
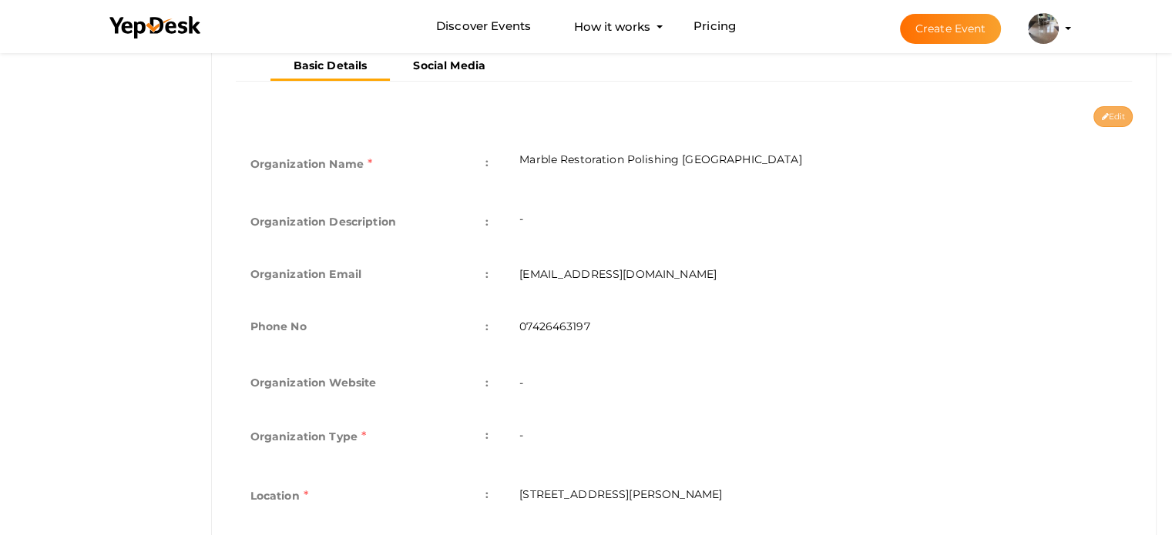
click at [1115, 115] on button "Edit" at bounding box center [1112, 116] width 39 height 21
type input "Marble Restoration Polishing [GEOGRAPHIC_DATA]"
type input "[EMAIL_ADDRESS][DOMAIN_NAME]"
type input "07426463197"
select select "9"
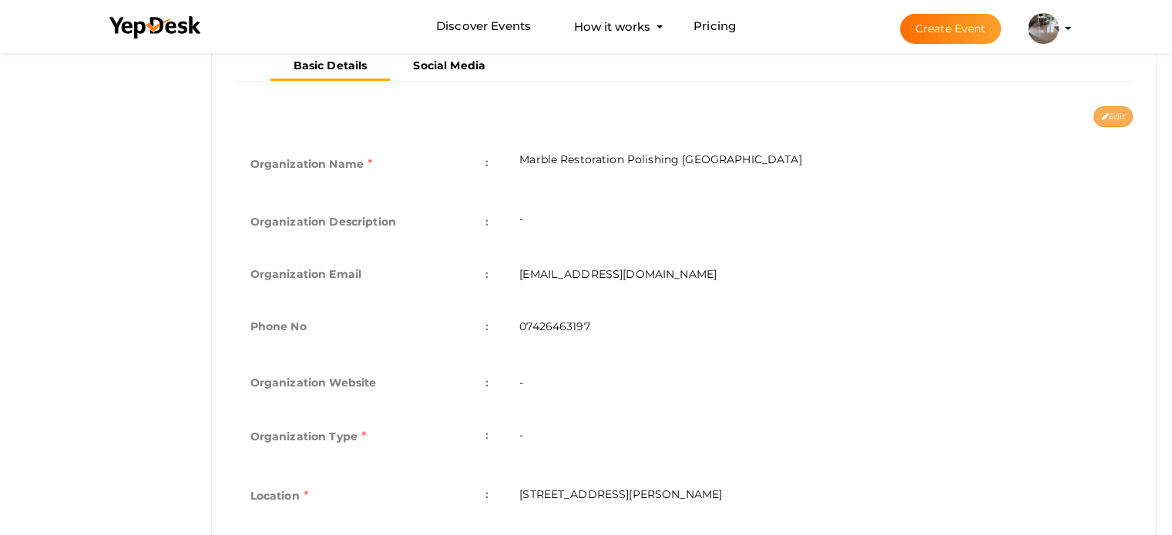
type input "[STREET_ADDRESS][PERSON_NAME]"
type input "marble-restoration-polishing-[GEOGRAPHIC_DATA]"
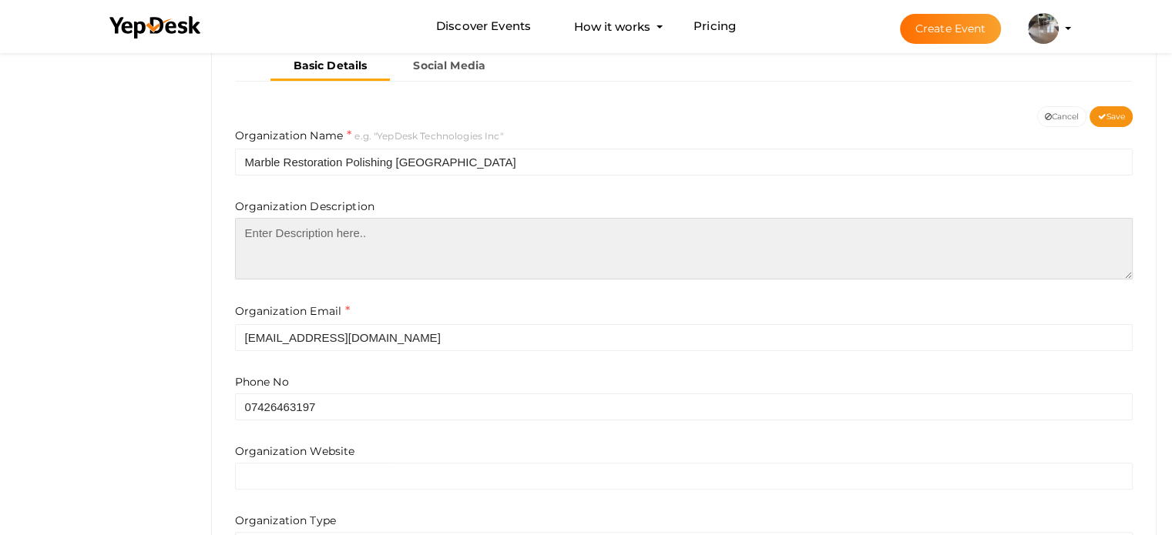
click at [320, 236] on textarea at bounding box center [684, 249] width 898 height 62
paste textarea "Loremi Dolorsitame Consectet Adipis el s doeiusm temporinci ut labore etd magna…"
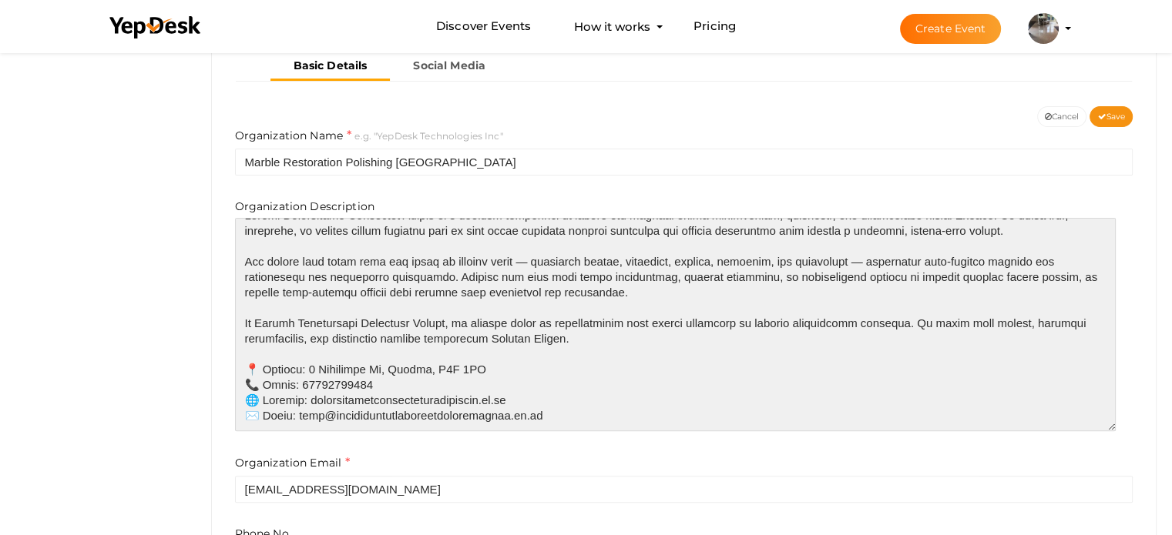
scroll to position [0, 0]
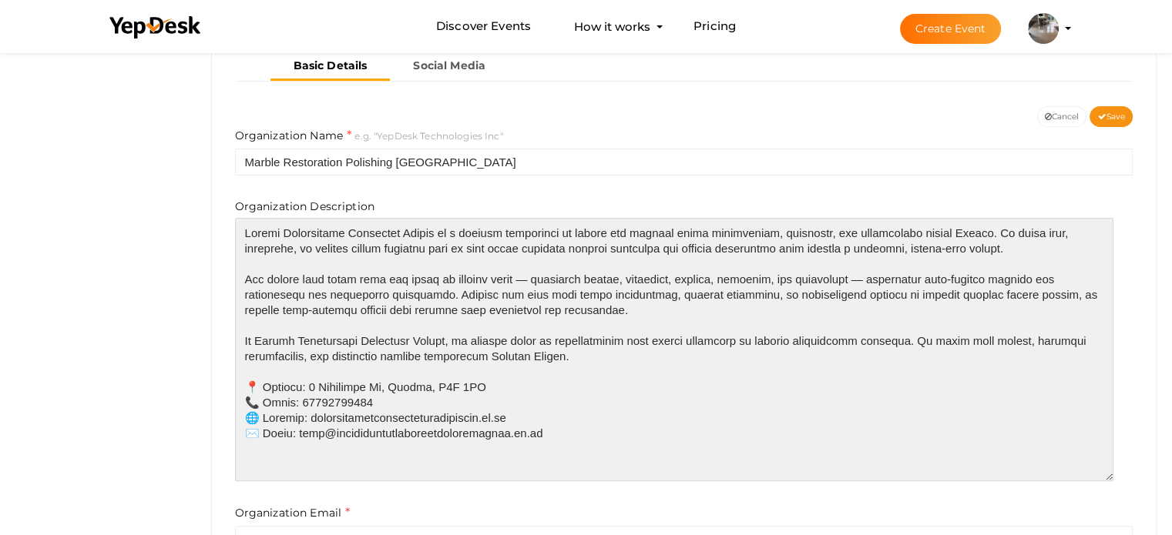
drag, startPoint x: 1128, startPoint y: 274, endPoint x: 1108, endPoint y: 477, distance: 203.5
click at [1108, 477] on textarea at bounding box center [674, 349] width 878 height 263
click at [265, 226] on textarea at bounding box center [674, 349] width 878 height 263
drag, startPoint x: 265, startPoint y: 226, endPoint x: 397, endPoint y: 229, distance: 132.5
click at [397, 229] on textarea at bounding box center [674, 349] width 878 height 263
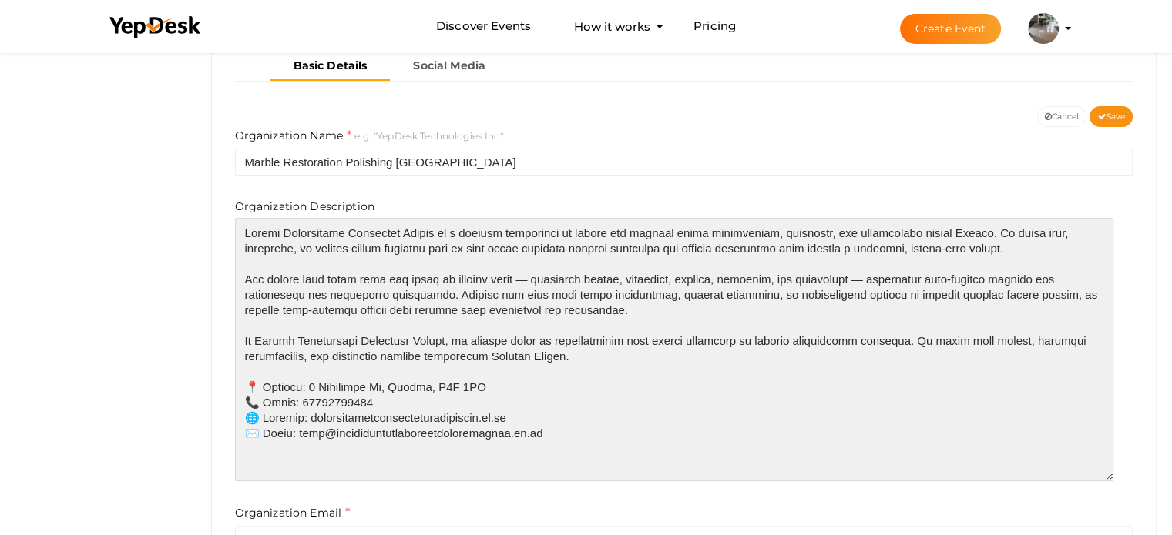
paste textarea "<a href="[DOMAIN_NAME]"><b>Marble Restoration Polishing London</b></a>"
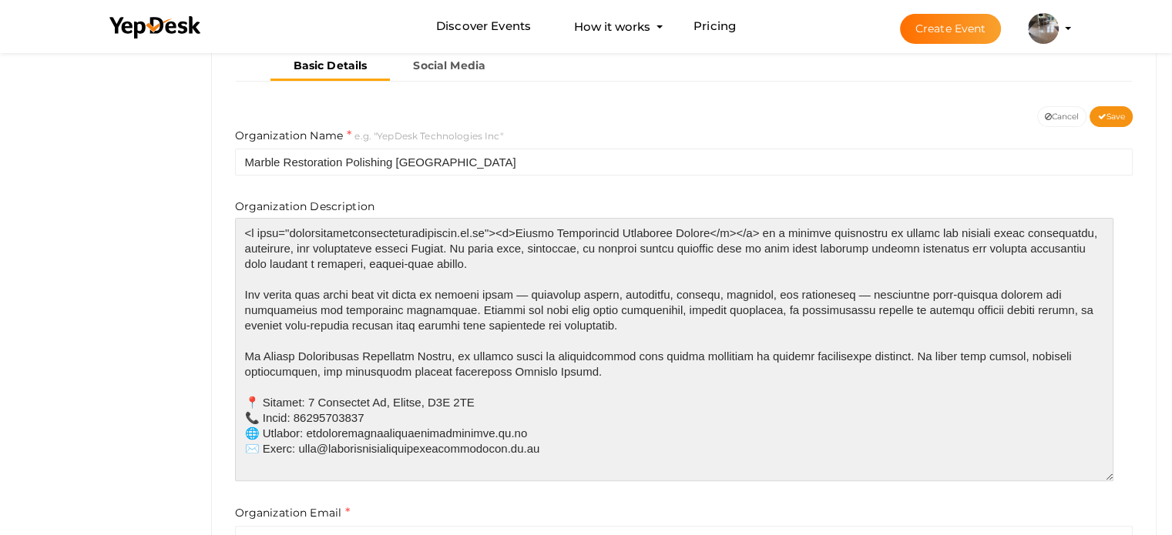
click at [281, 357] on textarea at bounding box center [674, 349] width 878 height 263
drag, startPoint x: 281, startPoint y: 357, endPoint x: 410, endPoint y: 354, distance: 128.7
click at [410, 354] on textarea at bounding box center [674, 349] width 878 height 263
paste textarea "<a href="[DOMAIN_NAME]"><b>Marble Restoration Polishing London</b></a>"
click at [548, 447] on textarea at bounding box center [674, 349] width 878 height 263
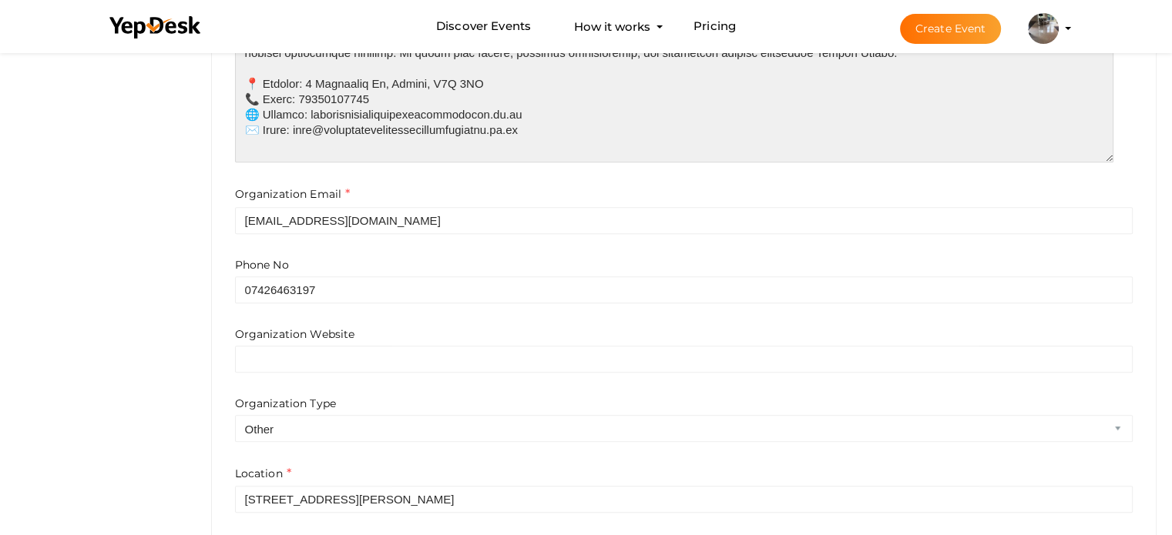
scroll to position [693, 0]
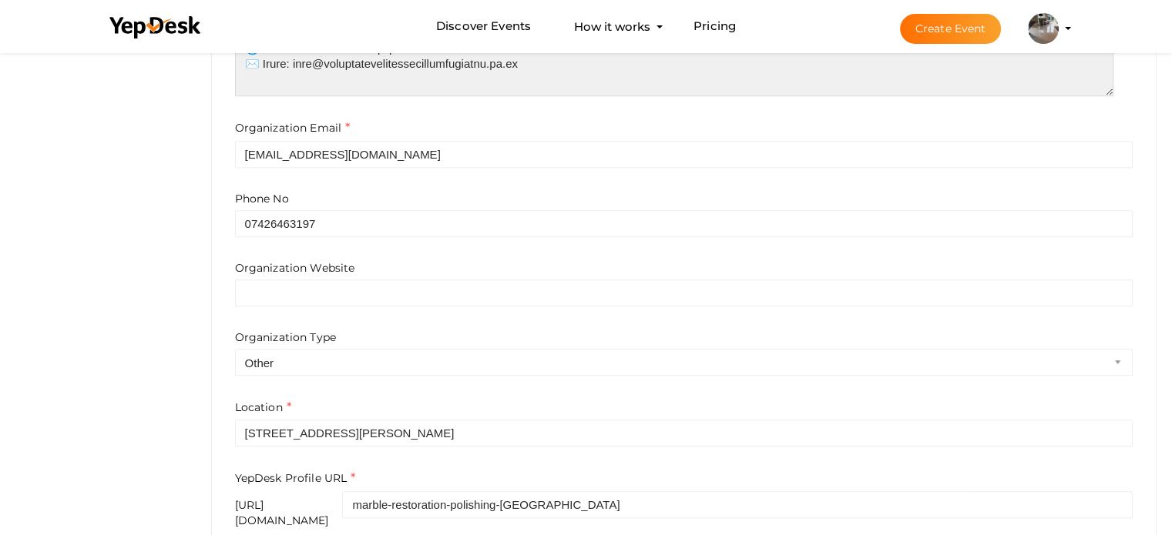
type textarea "<l ipsu="dolorsitametconsecteturadipiscin.el.se"><d>Eiusmo Temporincid Utlabore…"
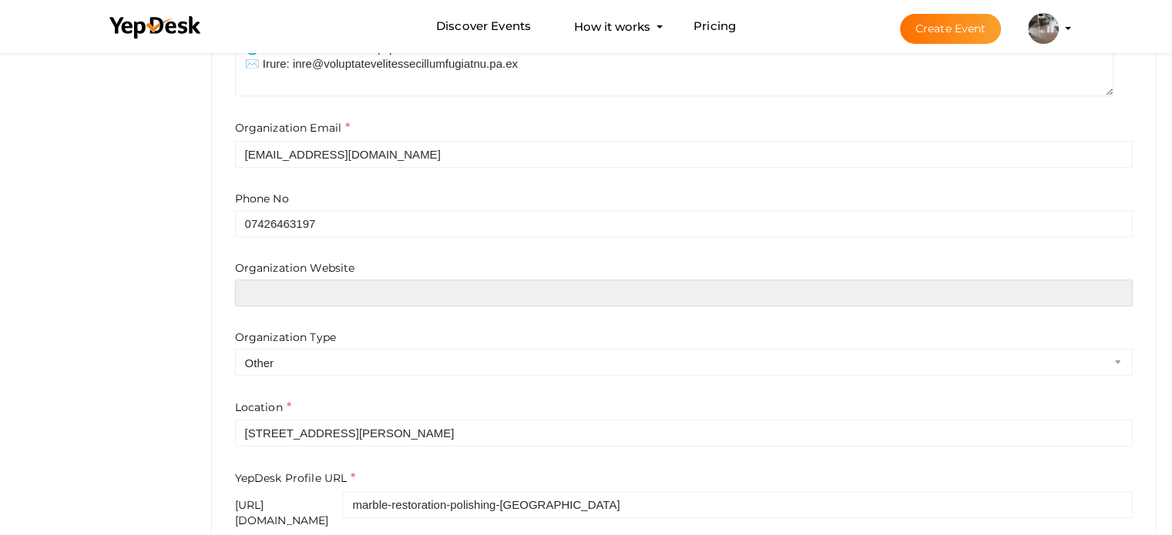
click at [347, 300] on input "text" at bounding box center [684, 293] width 898 height 27
paste input "[URL][DOMAIN_NAME]"
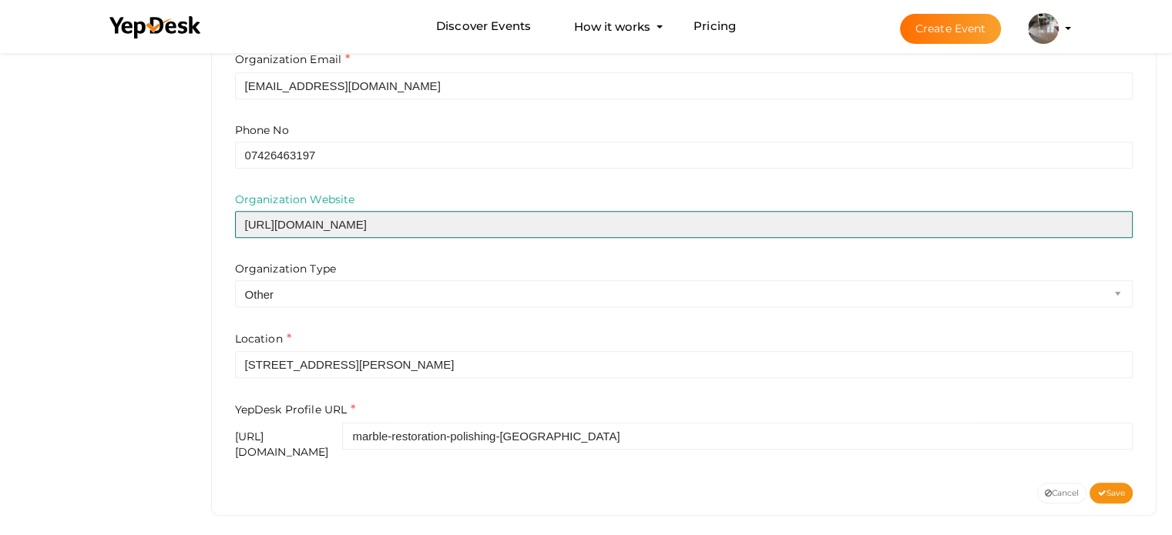
type input "[URL][DOMAIN_NAME]"
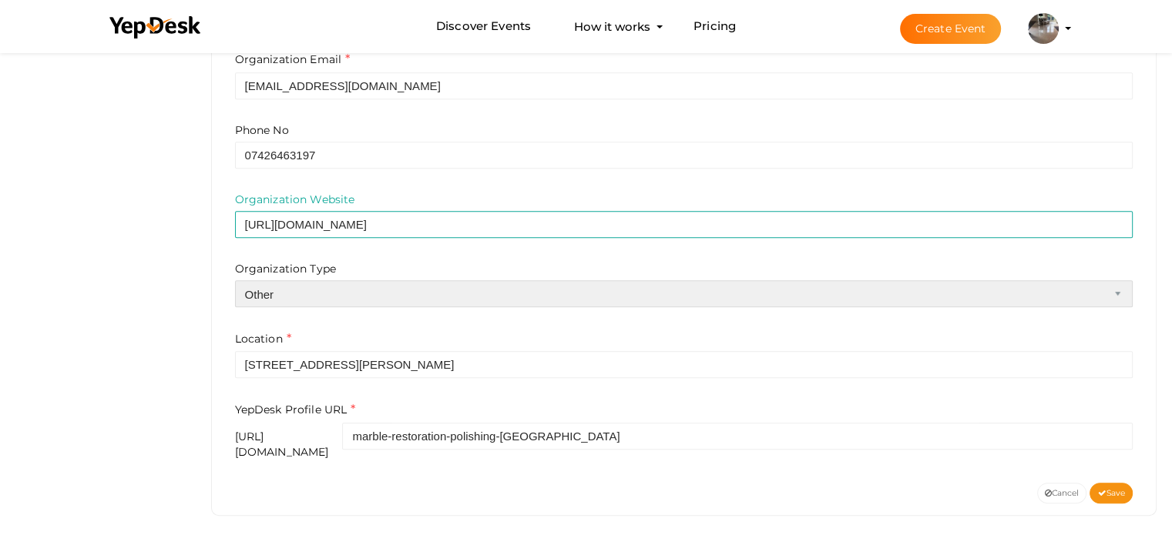
click at [367, 298] on select "Airline Corporation Educational Organization Government Organization Local Busi…" at bounding box center [684, 293] width 898 height 27
select select "4"
click at [235, 280] on select "Airline Corporation Educational Organization Government Organization Local Busi…" at bounding box center [684, 293] width 898 height 27
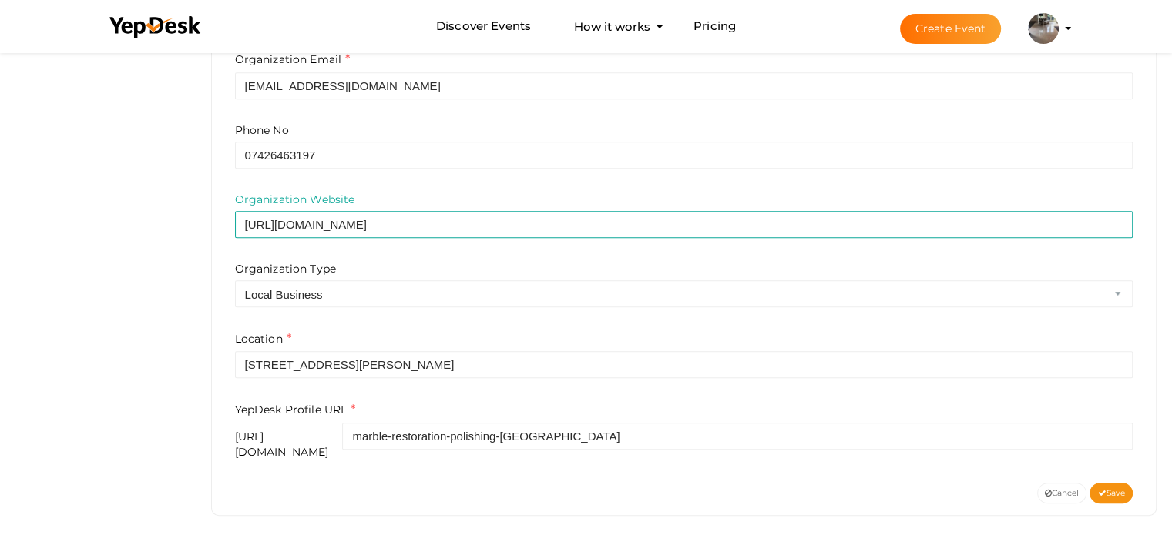
click at [351, 334] on div "Location [STREET_ADDRESS][PERSON_NAME]" at bounding box center [684, 354] width 898 height 49
click at [1106, 483] on button "Save" at bounding box center [1110, 493] width 43 height 21
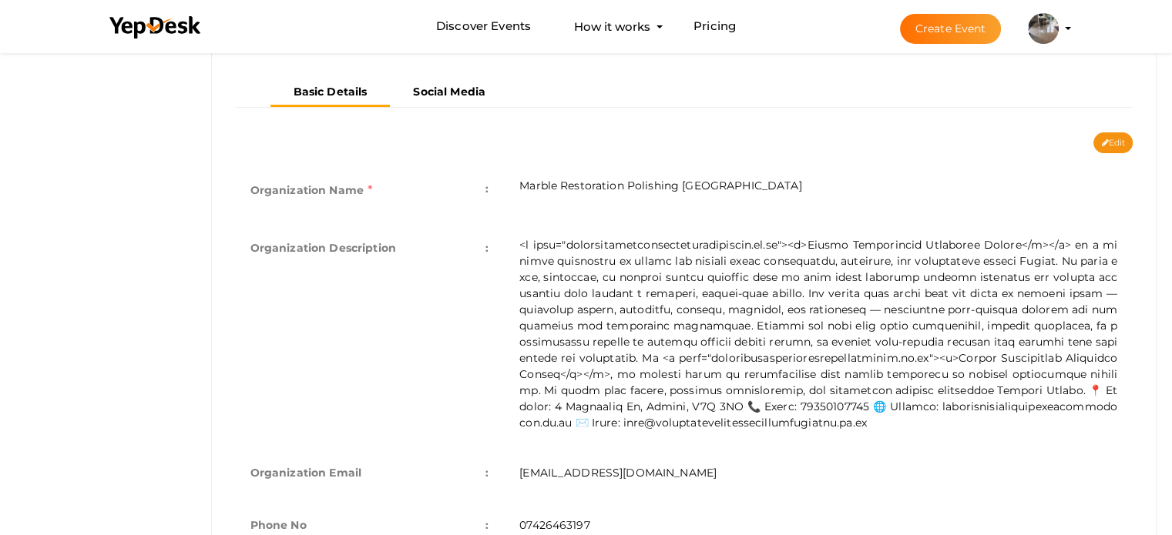
scroll to position [0, 0]
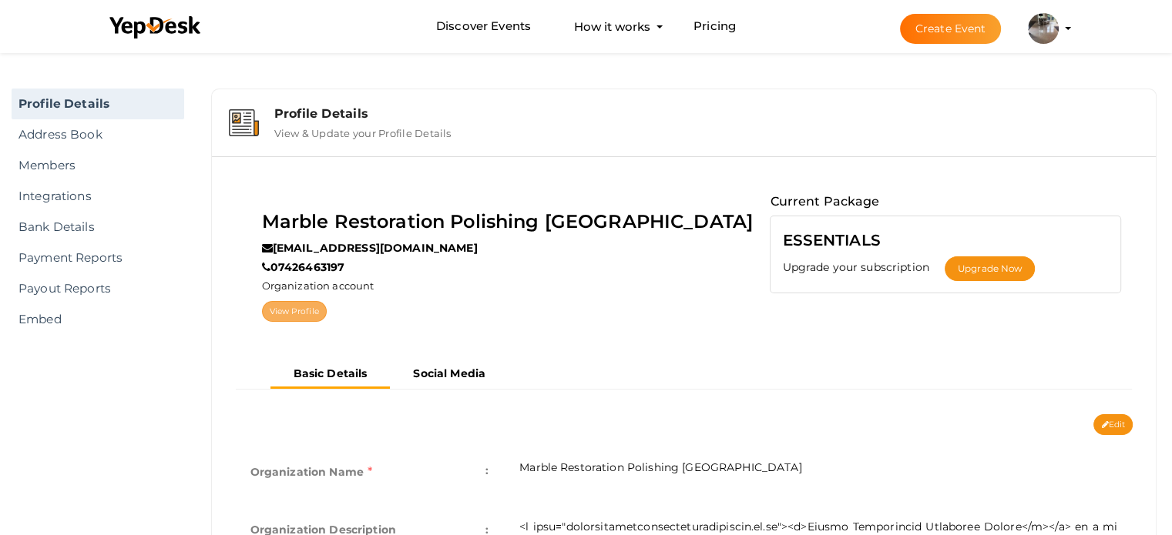
click at [327, 307] on link "View Profile" at bounding box center [294, 311] width 65 height 21
